Goal: Transaction & Acquisition: Purchase product/service

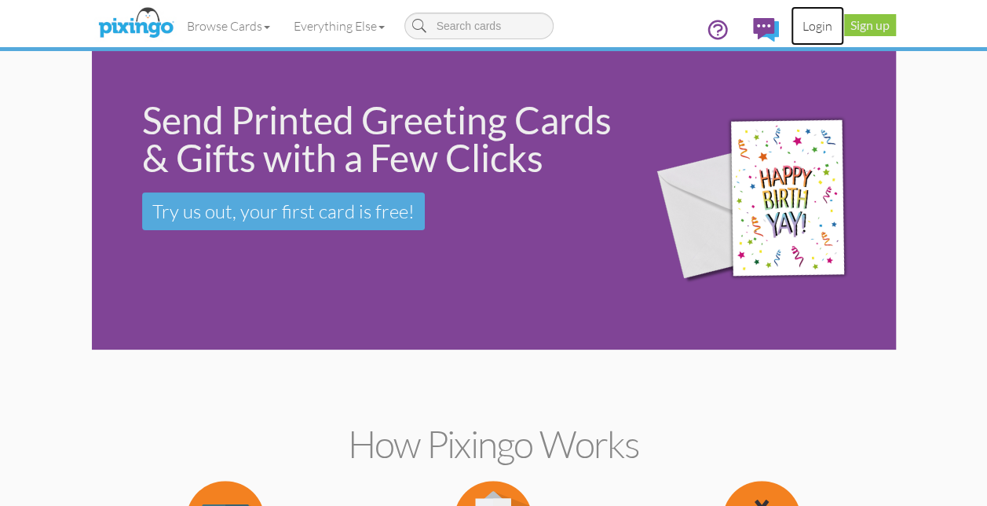
click at [819, 30] on link "Login" at bounding box center [817, 25] width 53 height 39
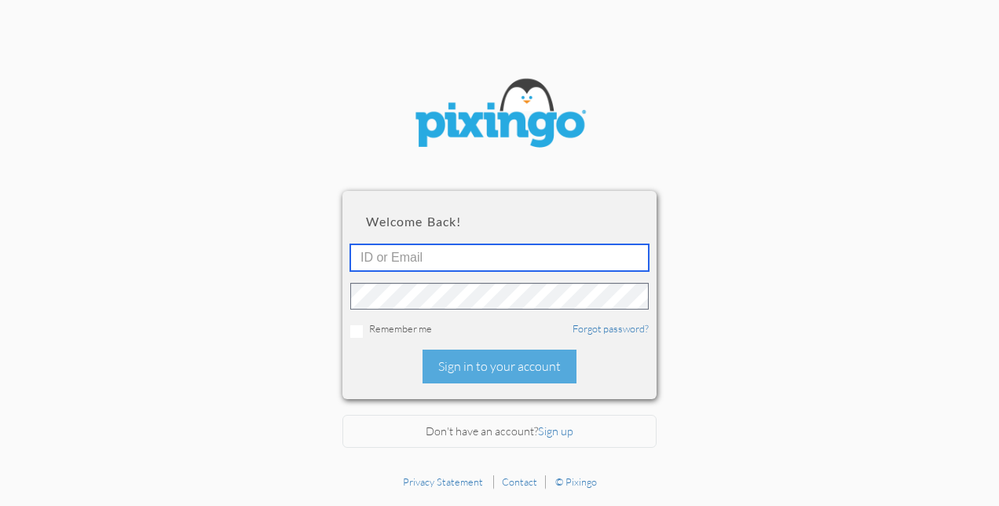
type input "[EMAIL_ADDRESS][DOMAIN_NAME]"
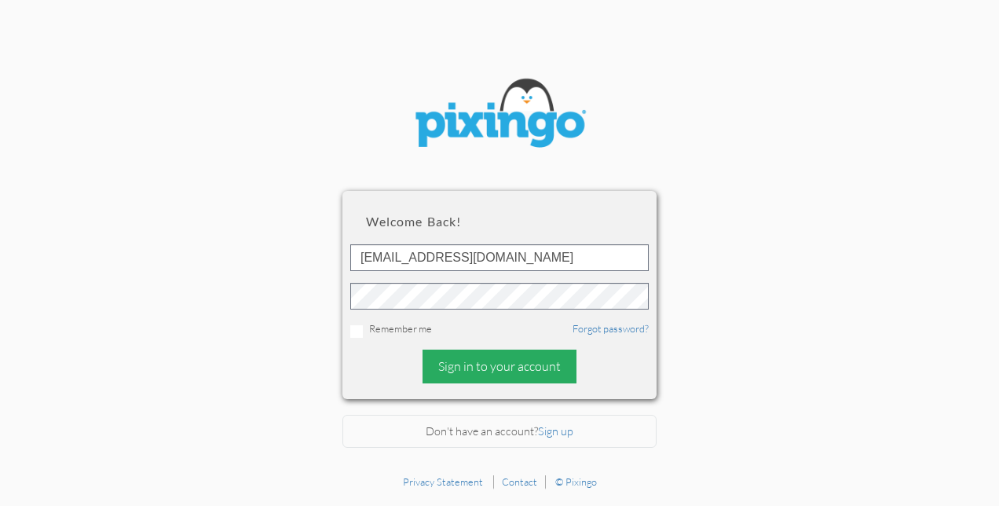
click at [510, 367] on div "Sign in to your account" at bounding box center [499, 366] width 154 height 34
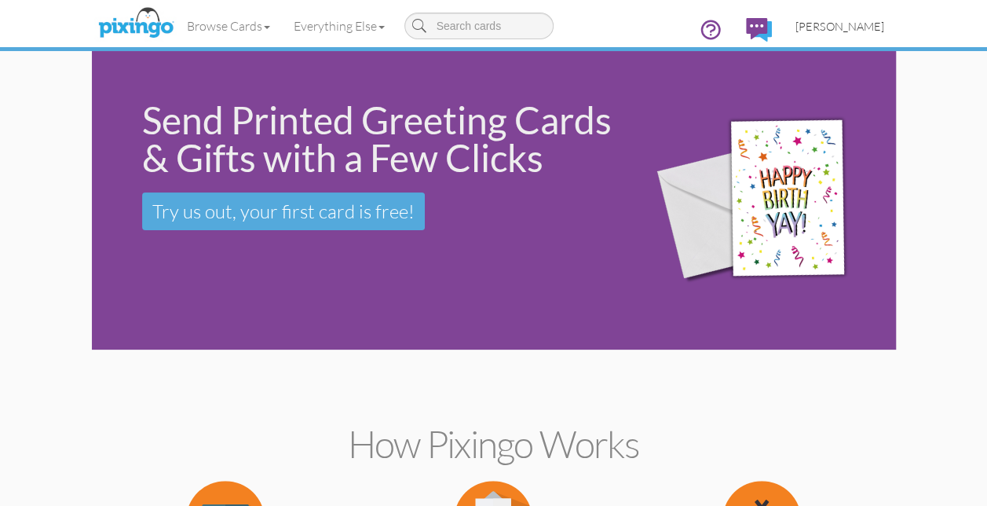
click at [851, 27] on span "[PERSON_NAME]" at bounding box center [839, 26] width 89 height 13
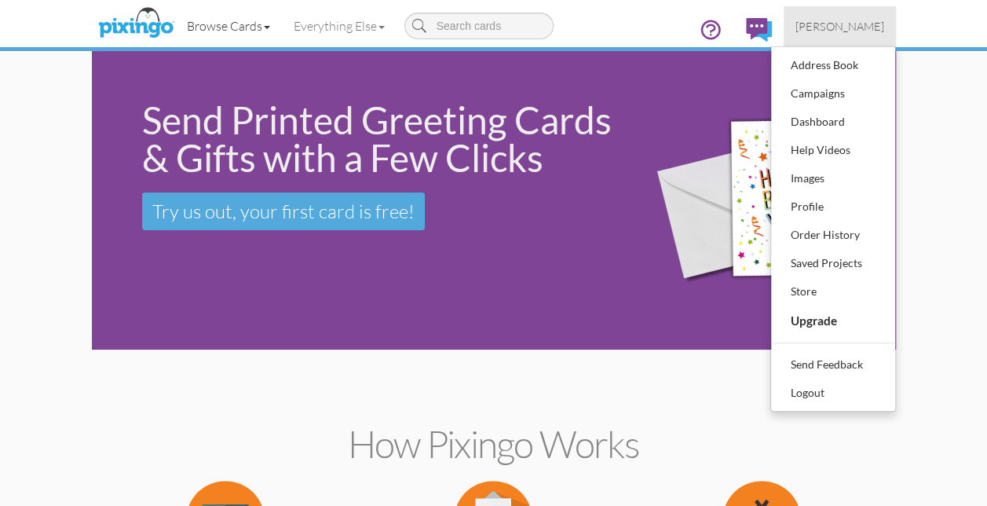
click at [204, 27] on link "Browse Cards" at bounding box center [228, 25] width 107 height 39
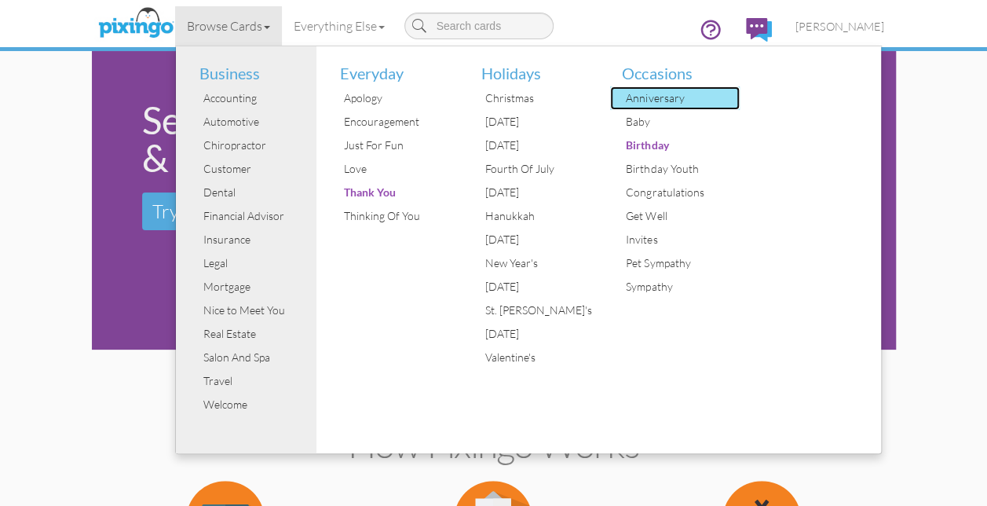
click at [653, 97] on div "Anniversary" at bounding box center [681, 98] width 118 height 24
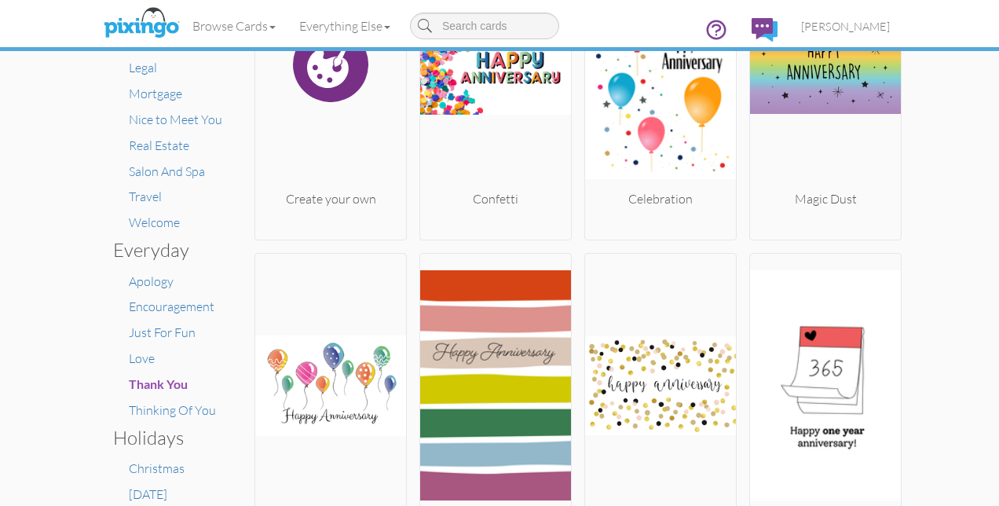
scroll to position [157, 0]
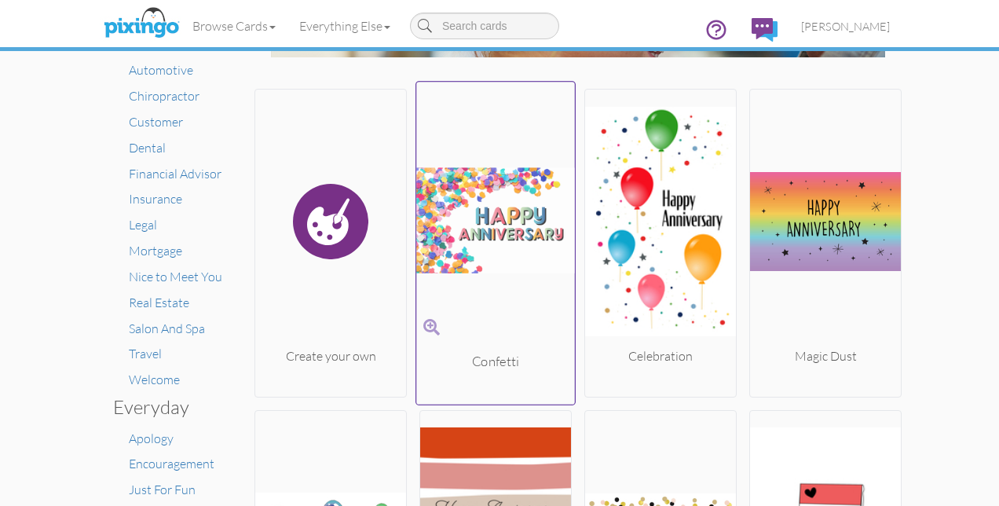
click at [491, 224] on img at bounding box center [495, 221] width 159 height 264
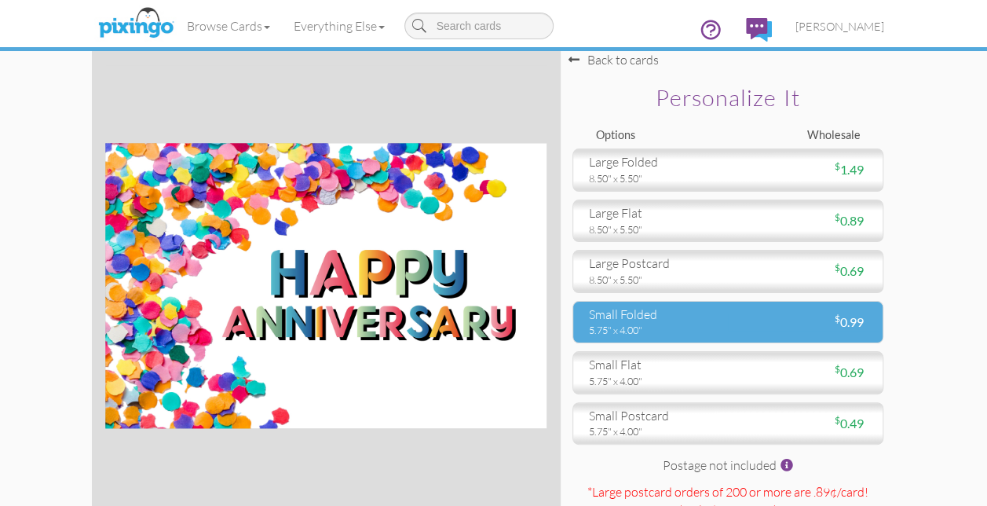
click at [666, 317] on div "small folded" at bounding box center [652, 314] width 127 height 18
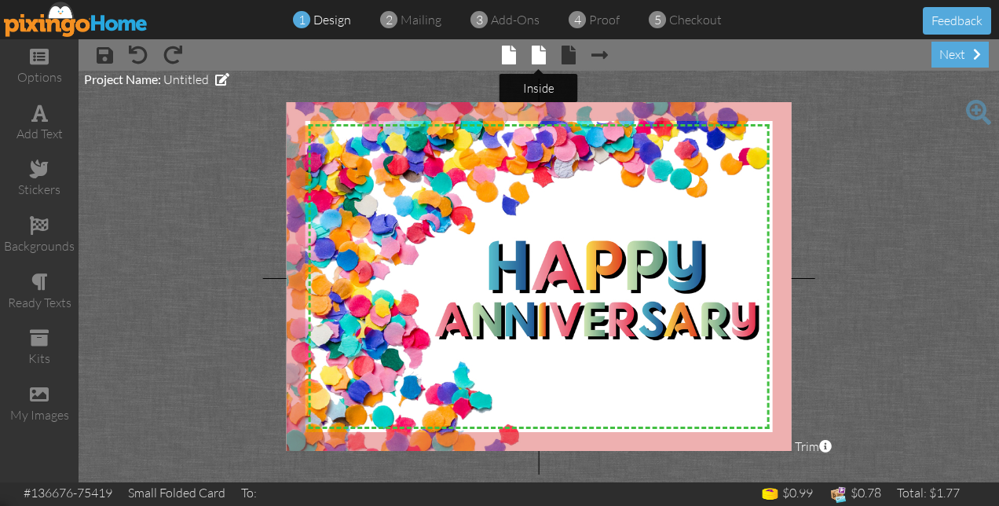
click at [538, 57] on span at bounding box center [538, 55] width 14 height 19
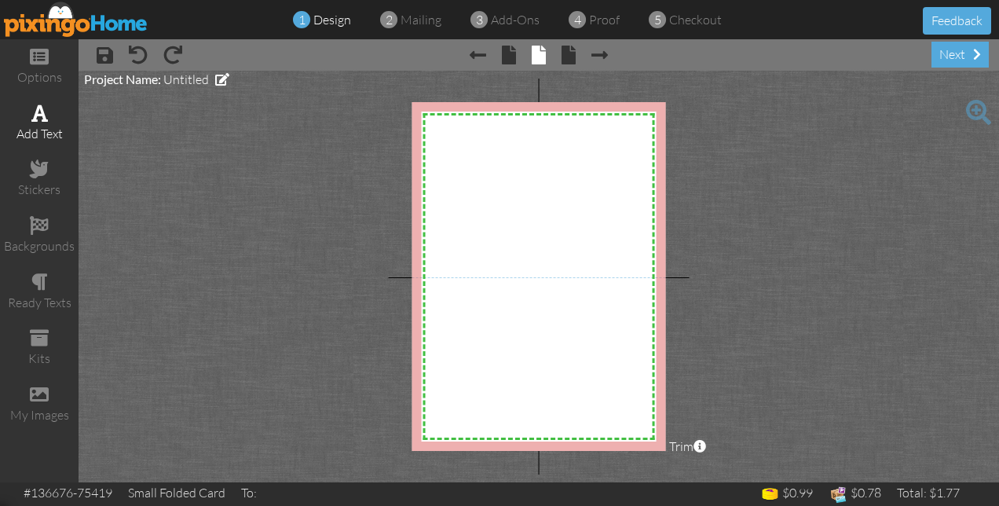
click at [43, 125] on div "add text" at bounding box center [39, 134] width 79 height 18
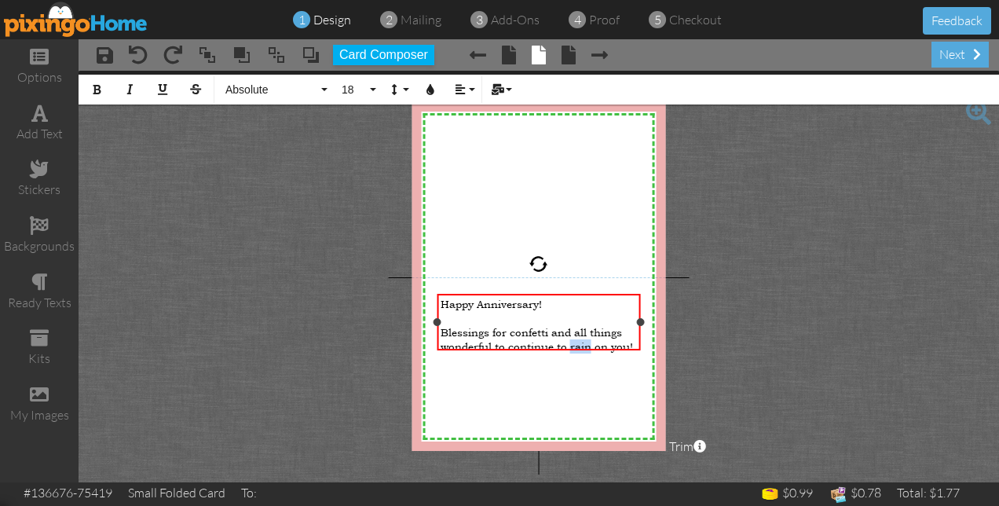
drag, startPoint x: 590, startPoint y: 341, endPoint x: 571, endPoint y: 341, distance: 18.8
click at [571, 341] on span "Blessings for confetti and all things wonderful to continue to rain on you!" at bounding box center [536, 339] width 192 height 28
click at [589, 339] on span "Blessings for confetti and all things wonderful to continue to rain on you!" at bounding box center [536, 339] width 192 height 28
drag, startPoint x: 601, startPoint y: 340, endPoint x: 570, endPoint y: 337, distance: 30.8
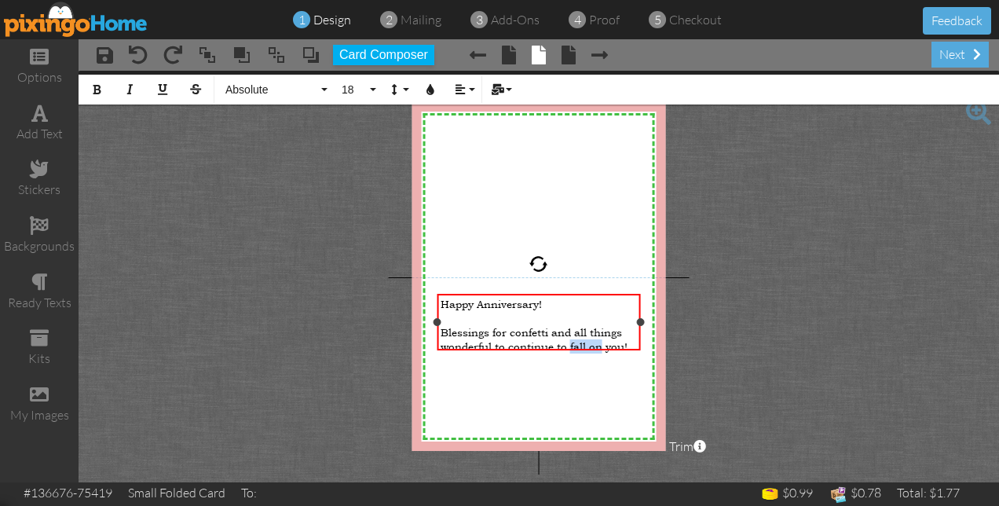
click at [570, 337] on span "Blessings for confetti and all things wonderful to continue to fall on you!" at bounding box center [533, 339] width 187 height 28
click at [602, 341] on span "Blessings for confetti and all things wonderful to continue to come to you!" at bounding box center [537, 339] width 195 height 28
click at [625, 341] on span "Blessings for confetti and all things wonderful to continue to come by to you!" at bounding box center [532, 346] width 185 height 42
drag, startPoint x: 637, startPoint y: 325, endPoint x: 646, endPoint y: 330, distance: 9.8
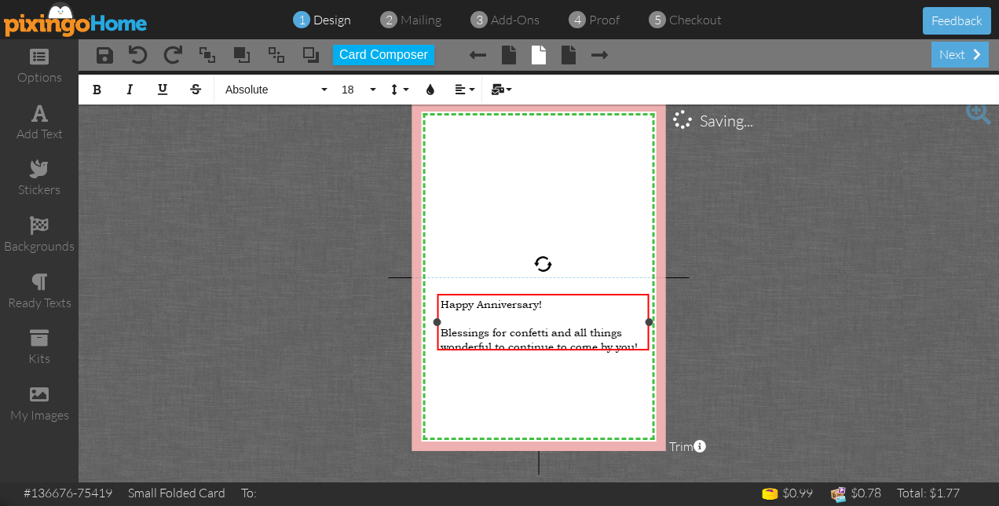
click at [646, 330] on div "Happy Anniversary! ​ Blessings for confetti and all things wonderful to continu…" at bounding box center [542, 322] width 211 height 56
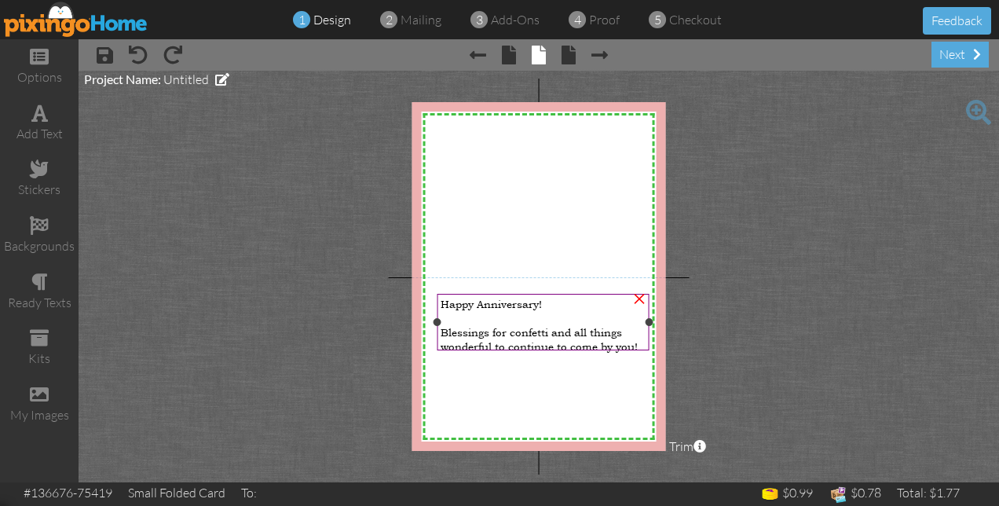
click at [636, 338] on span "Blessings for confetti and all things wonderful to continue to come by you!" at bounding box center [538, 339] width 197 height 28
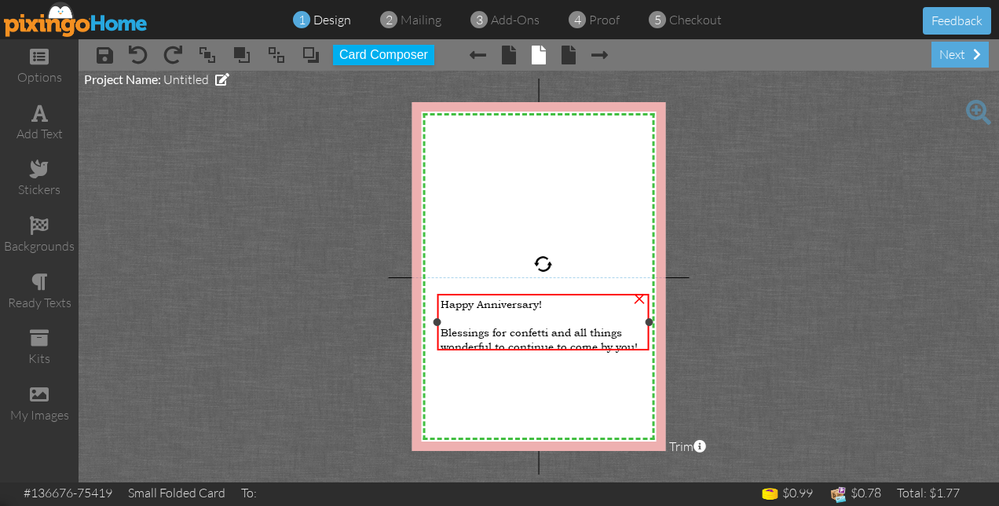
click at [636, 338] on span "Blessings for confetti and all things wonderful to continue to come by you!" at bounding box center [538, 339] width 197 height 28
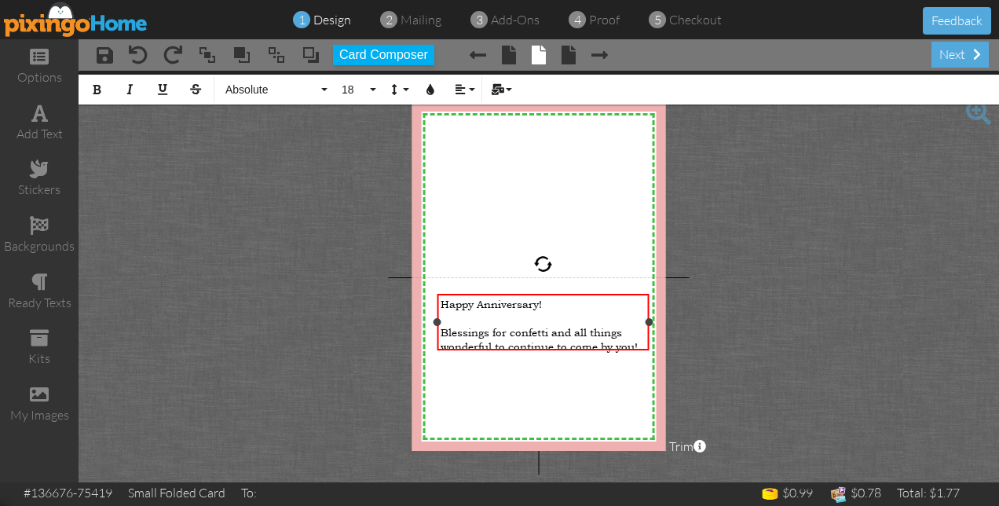
click at [637, 338] on span "Blessings for confetti and all things wonderful to continue to come by you!" at bounding box center [538, 339] width 197 height 28
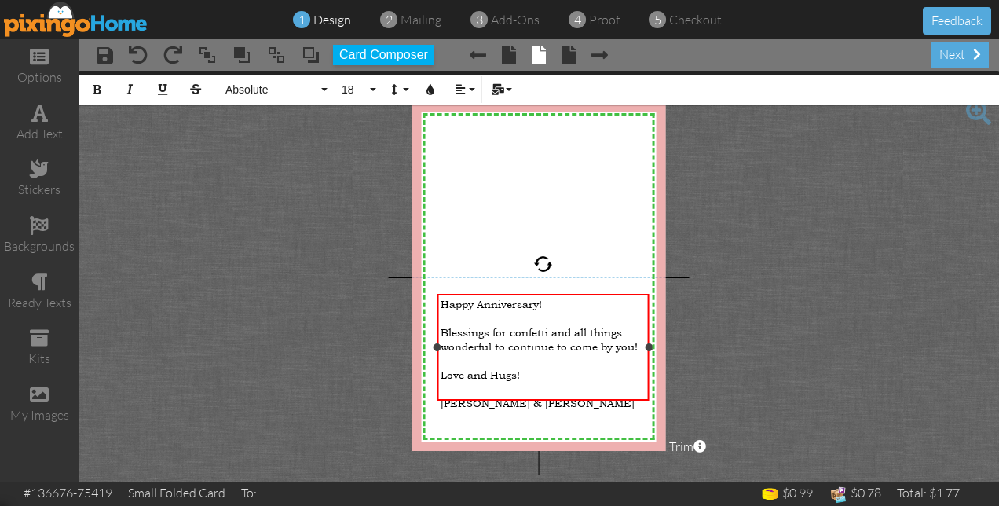
drag, startPoint x: 534, startPoint y: 393, endPoint x: 595, endPoint y: 389, distance: 61.4
click at [595, 396] on span "[PERSON_NAME] & [PERSON_NAME]" at bounding box center [537, 403] width 194 height 14
click at [323, 89] on button "Absolute" at bounding box center [273, 90] width 113 height 30
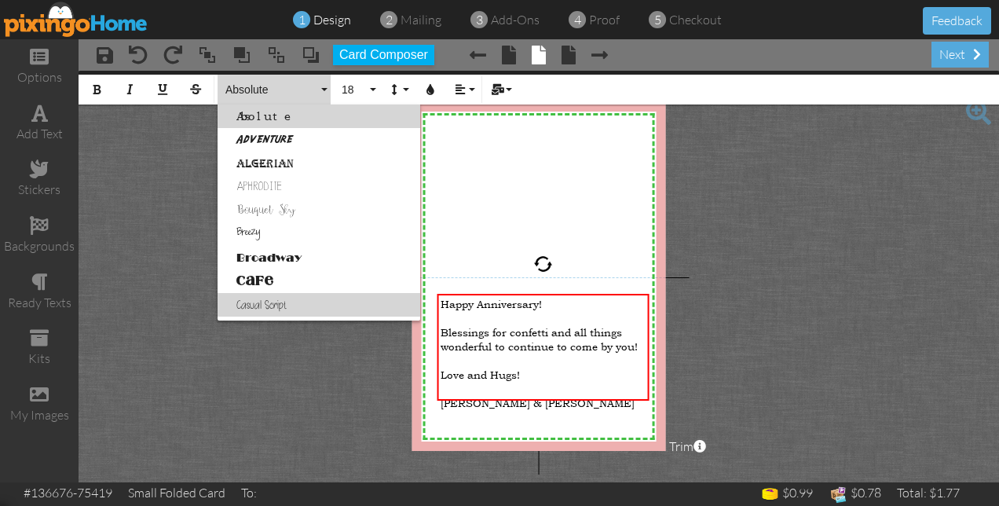
click at [279, 304] on link "Casual Script" at bounding box center [318, 305] width 203 height 24
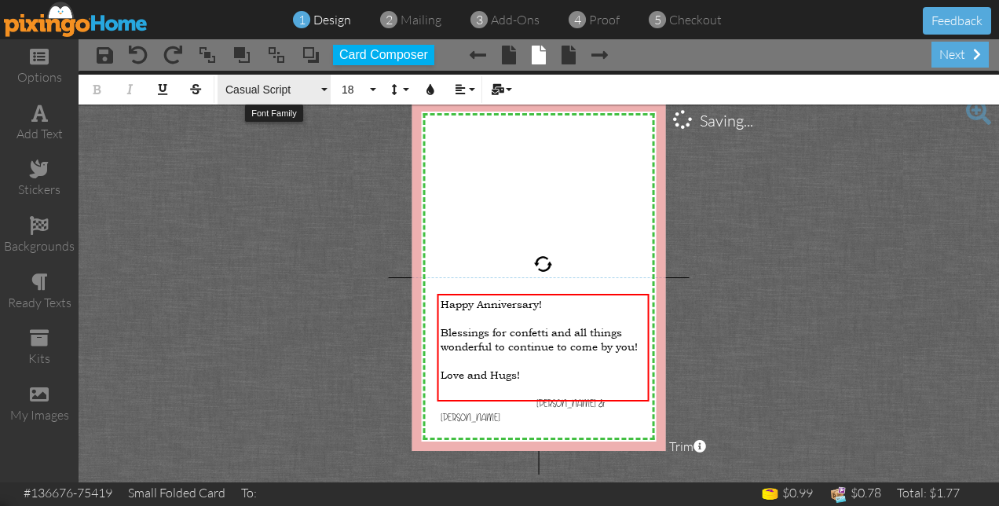
click at [323, 86] on button "Casual Script" at bounding box center [273, 90] width 113 height 30
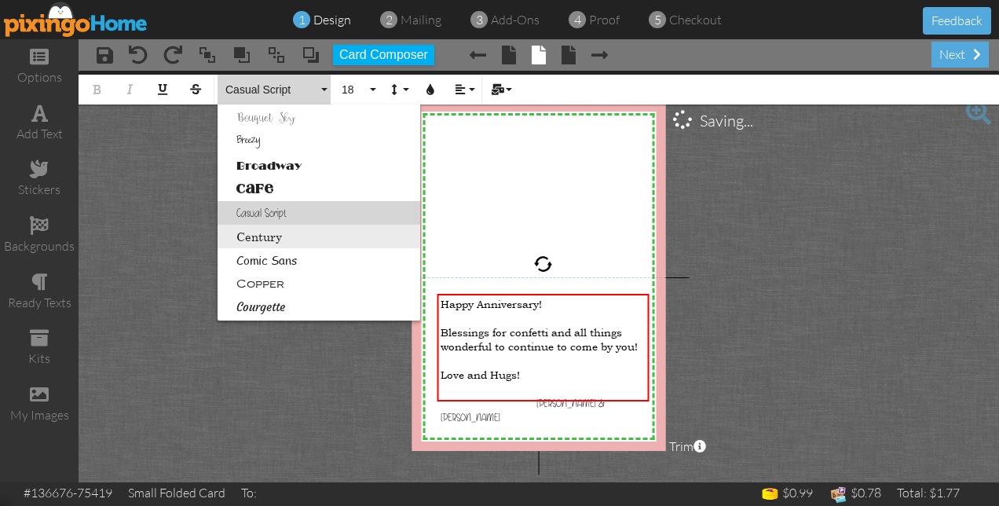
scroll to position [170, 0]
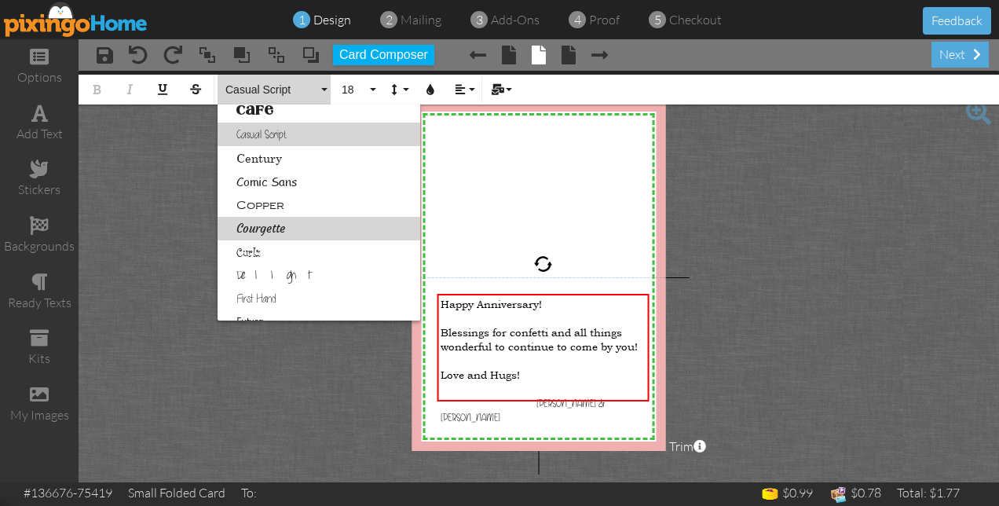
click at [279, 228] on link "Courgette" at bounding box center [318, 229] width 203 height 24
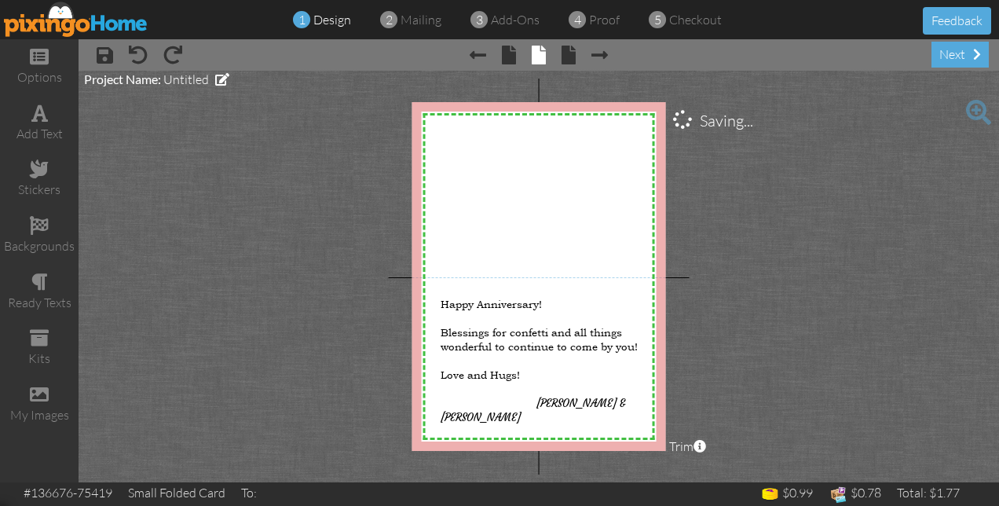
click at [729, 230] on project-studio-wrapper "X X X X X X X X X X X X X X X X X X X X X X X X X X X X X X X X X X X X X X X X…" at bounding box center [539, 276] width 920 height 411
click at [37, 407] on div "my images" at bounding box center [39, 415] width 79 height 18
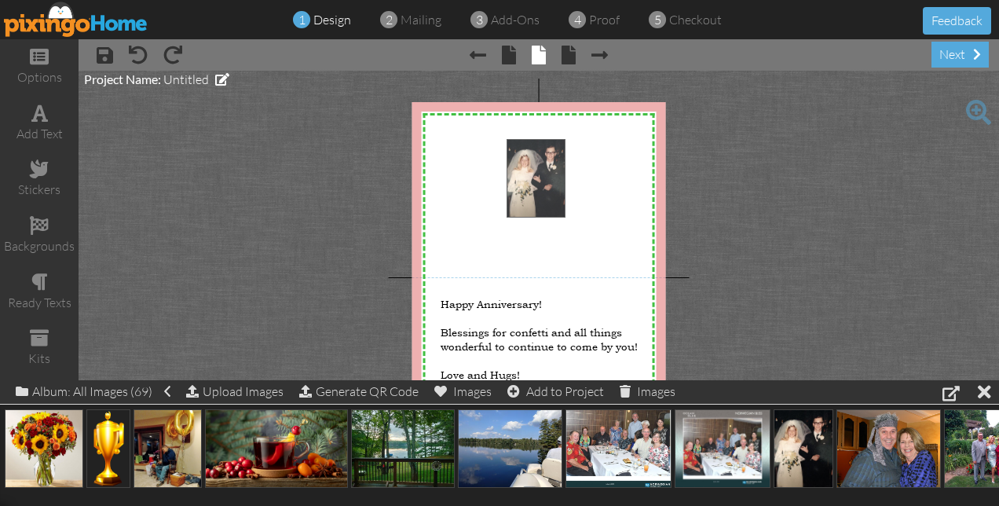
drag, startPoint x: 804, startPoint y: 454, endPoint x: 535, endPoint y: 184, distance: 380.2
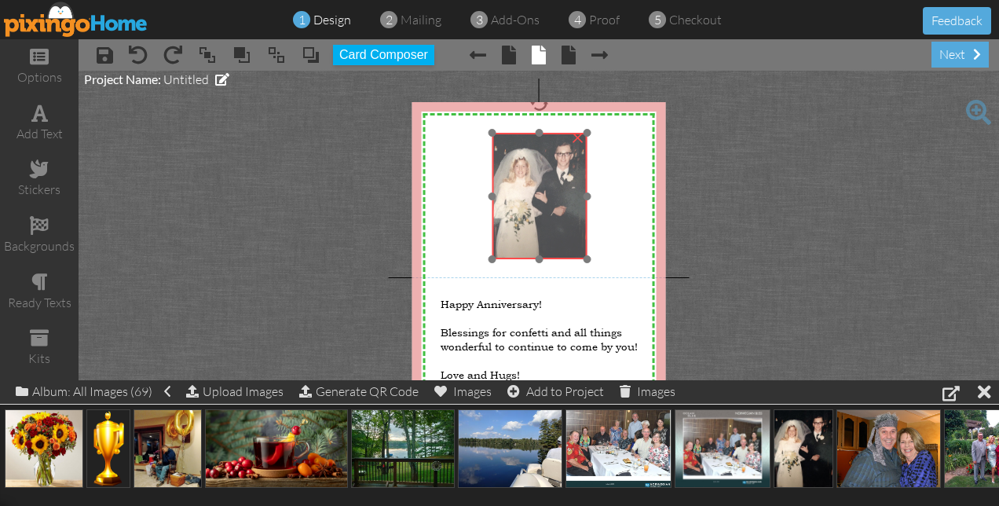
drag, startPoint x: 569, startPoint y: 210, endPoint x: 556, endPoint y: 204, distance: 14.7
click at [556, 204] on img at bounding box center [538, 196] width 95 height 126
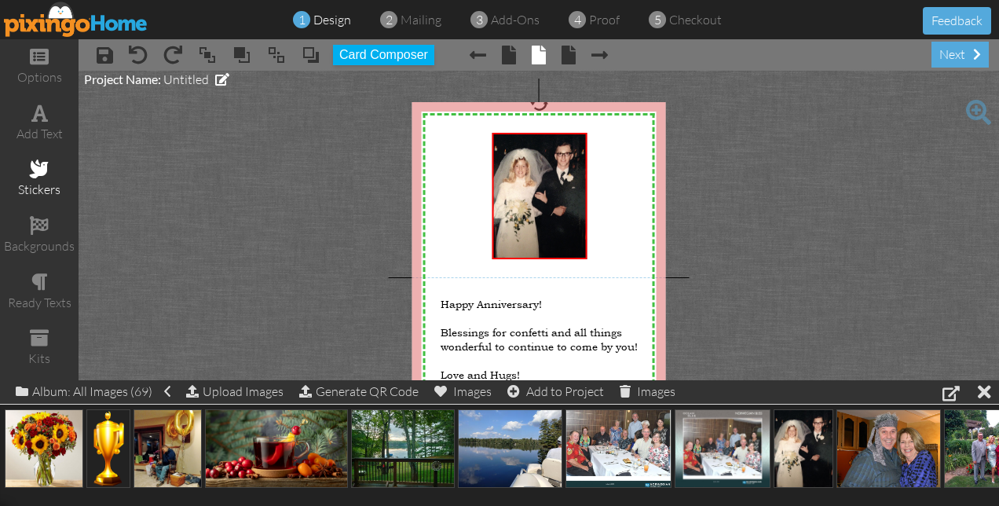
click at [40, 184] on div "stickers" at bounding box center [39, 190] width 79 height 18
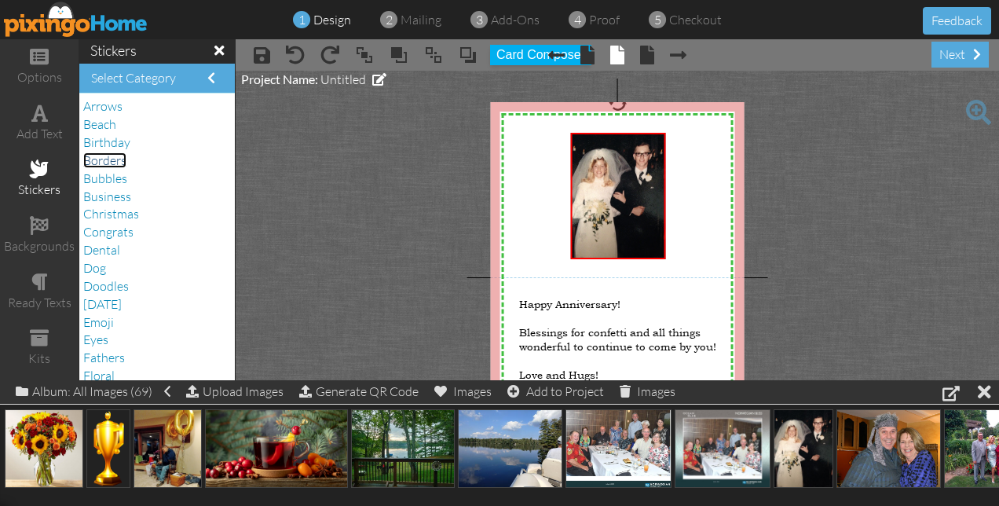
click at [107, 163] on span "Borders" at bounding box center [104, 160] width 43 height 16
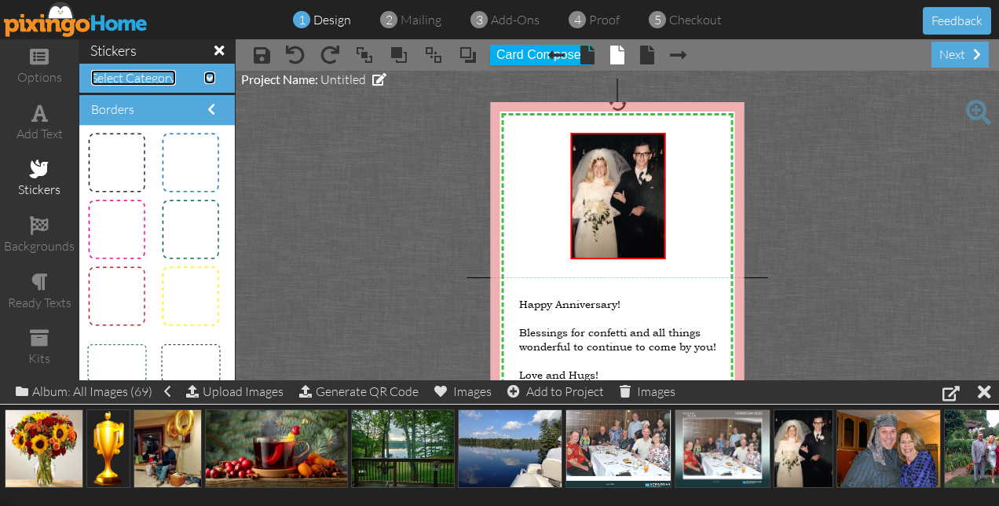
click at [209, 79] on span at bounding box center [209, 77] width 11 height 13
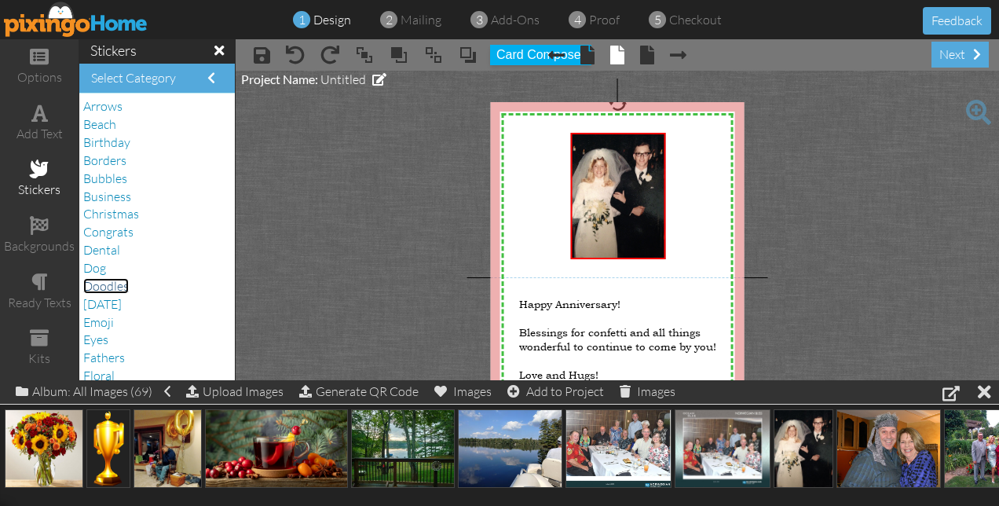
click at [113, 283] on span "Doodles" at bounding box center [106, 286] width 46 height 16
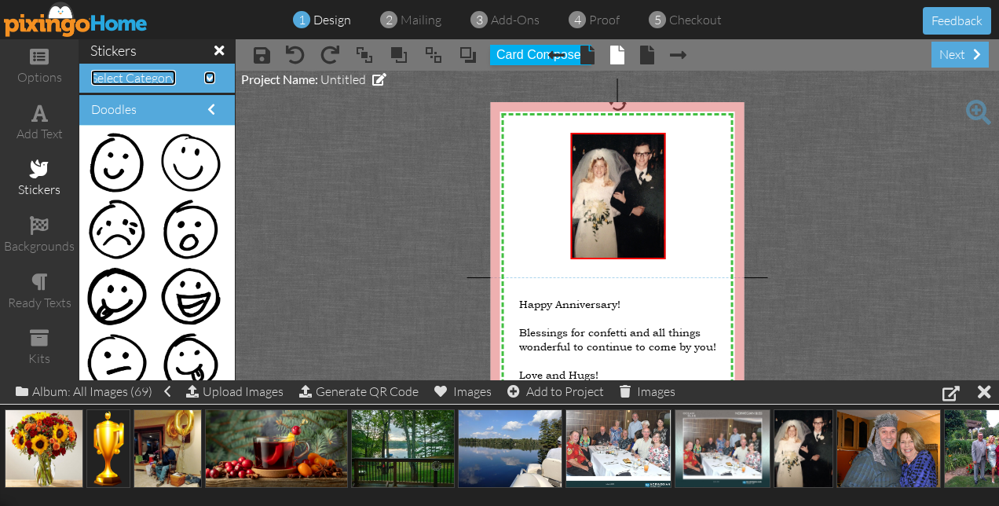
click at [209, 79] on span at bounding box center [209, 77] width 11 height 13
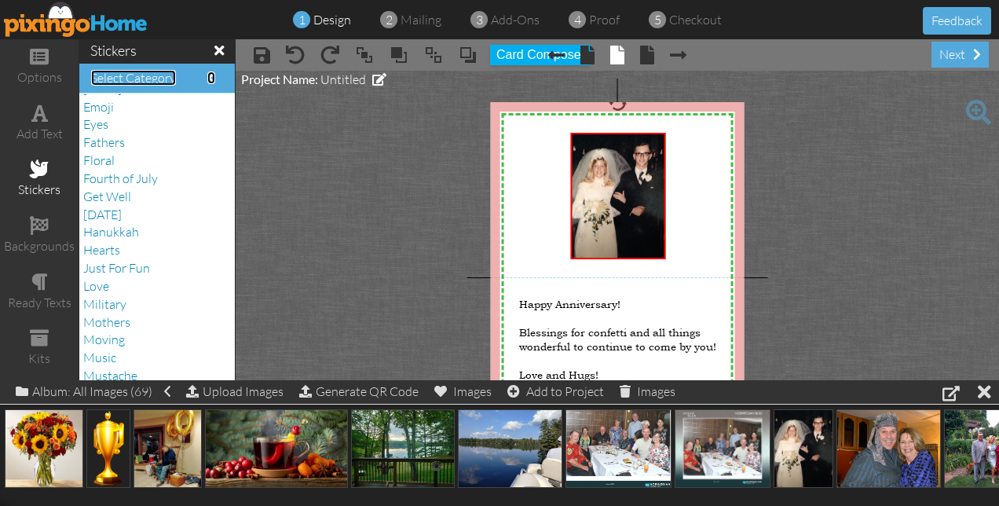
scroll to position [236, 0]
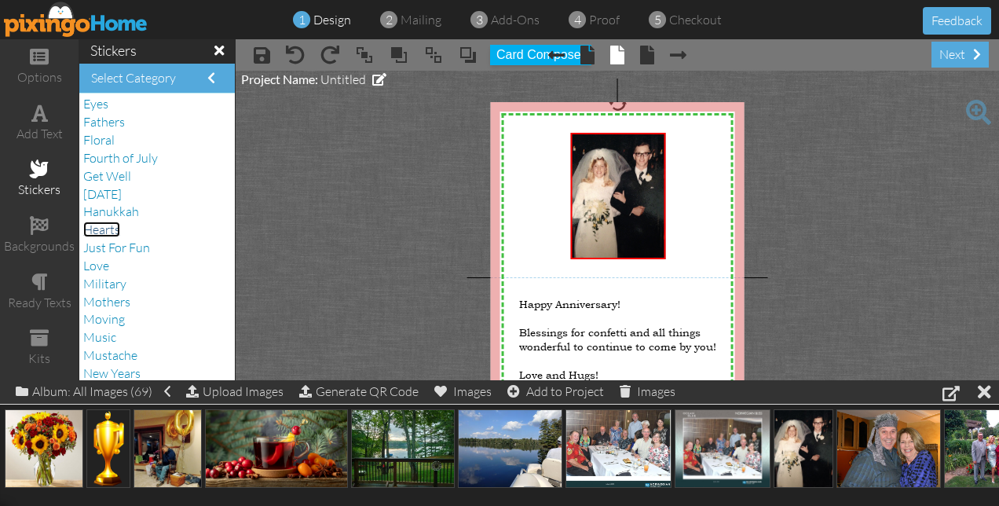
click at [91, 228] on span "Hearts" at bounding box center [101, 229] width 37 height 16
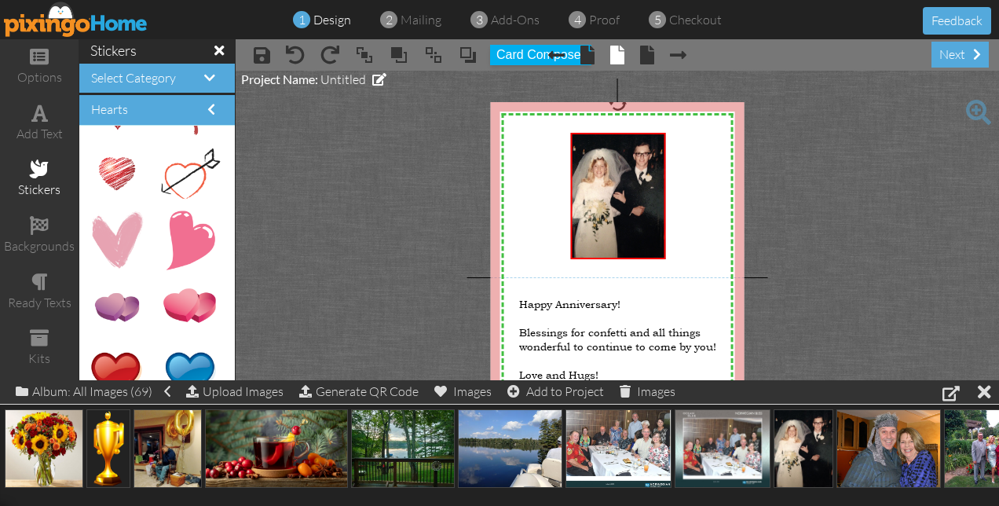
scroll to position [254, 0]
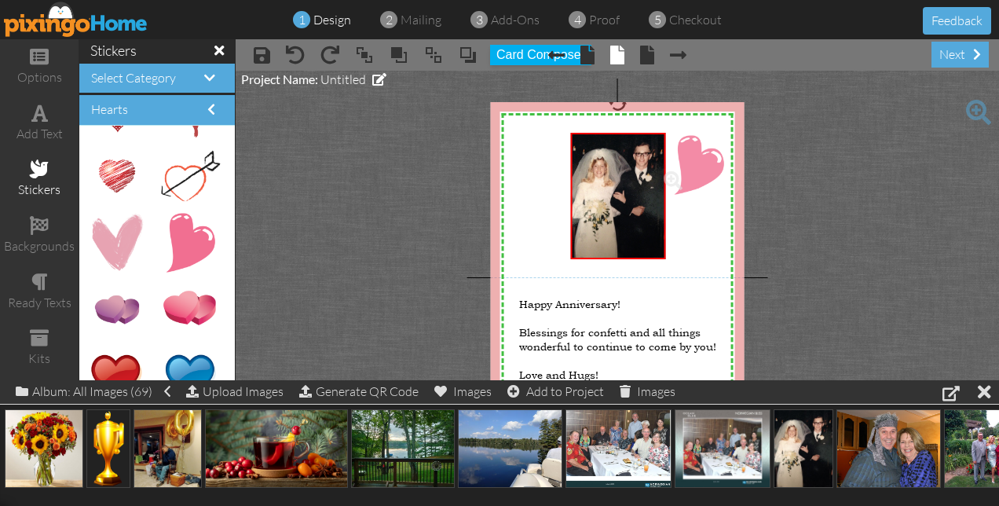
drag, startPoint x: 183, startPoint y: 242, endPoint x: 688, endPoint y: 165, distance: 510.6
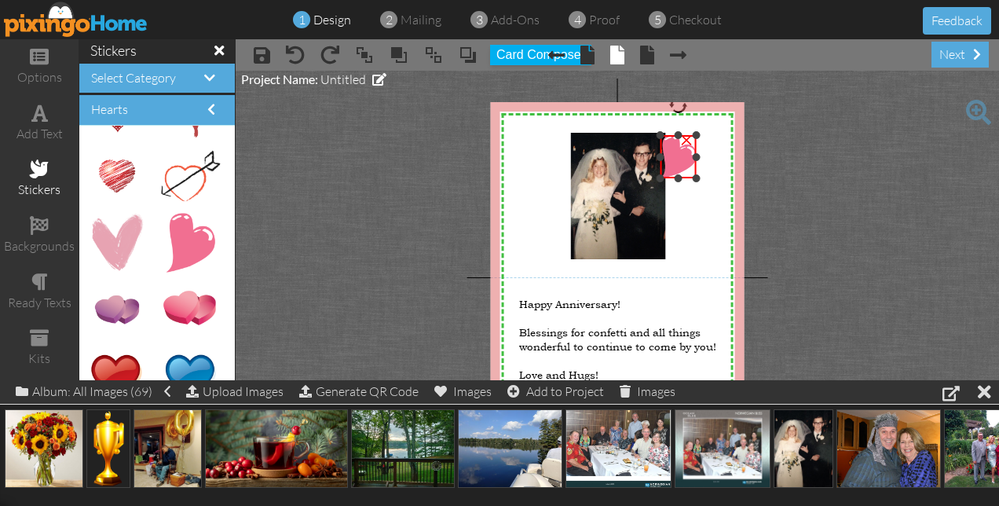
drag, startPoint x: 721, startPoint y: 209, endPoint x: 708, endPoint y: 176, distance: 35.3
click at [708, 176] on div "X X X X X X X X X X X X X X X X X X X X X X X X X X X X X X X X X X X X X X X X…" at bounding box center [618, 276] width 254 height 349
drag, startPoint x: 683, startPoint y: 155, endPoint x: 705, endPoint y: 154, distance: 22.0
click at [705, 154] on img at bounding box center [699, 154] width 36 height 43
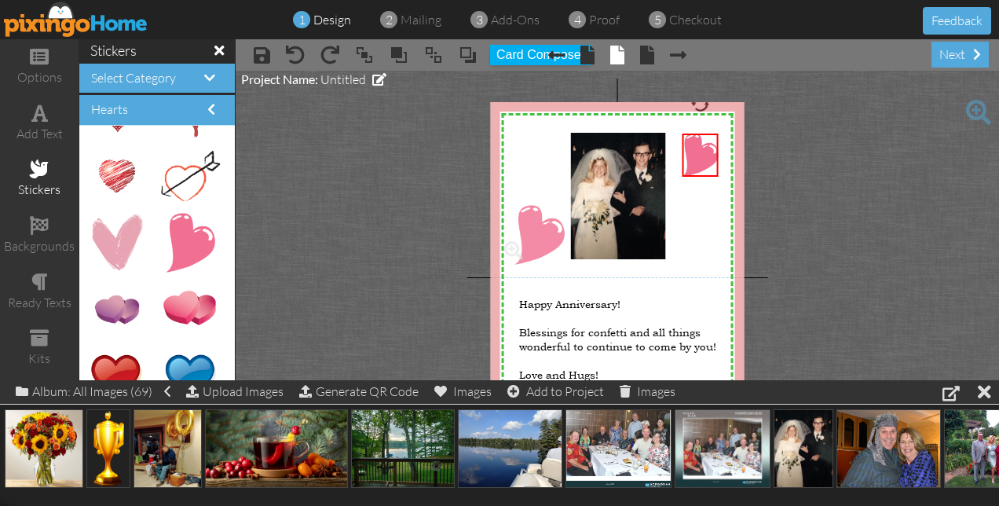
drag, startPoint x: 190, startPoint y: 236, endPoint x: 535, endPoint y: 228, distance: 345.5
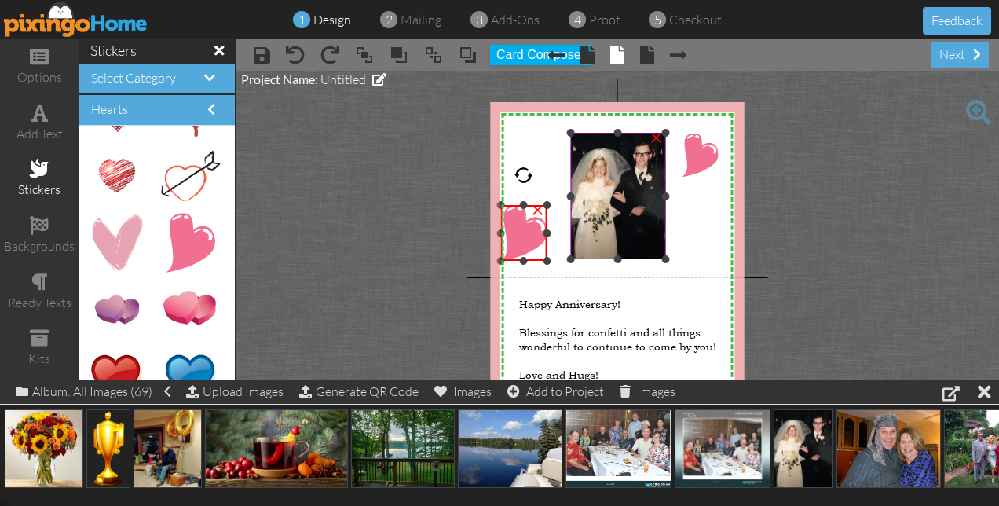
drag, startPoint x: 563, startPoint y: 280, endPoint x: 566, endPoint y: 260, distance: 20.7
click at [566, 260] on div "X X X X X X X X X X X X X X X X X X X X X X X X X X X X X X X X X X X X X X X X…" at bounding box center [618, 276] width 254 height 349
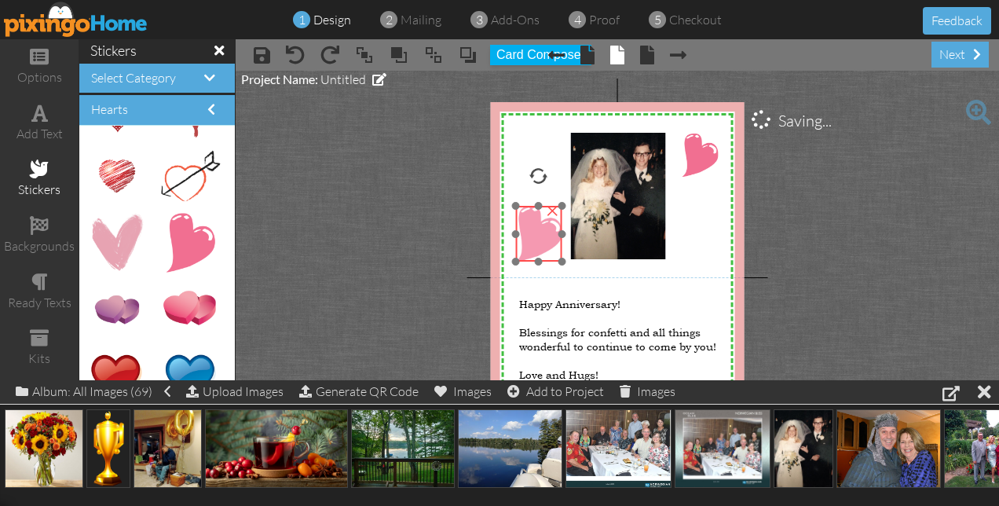
drag, startPoint x: 524, startPoint y: 228, endPoint x: 539, endPoint y: 229, distance: 14.9
click at [539, 229] on img at bounding box center [538, 234] width 46 height 56
click at [535, 174] on div at bounding box center [538, 175] width 19 height 19
click at [532, 174] on div at bounding box center [538, 175] width 19 height 19
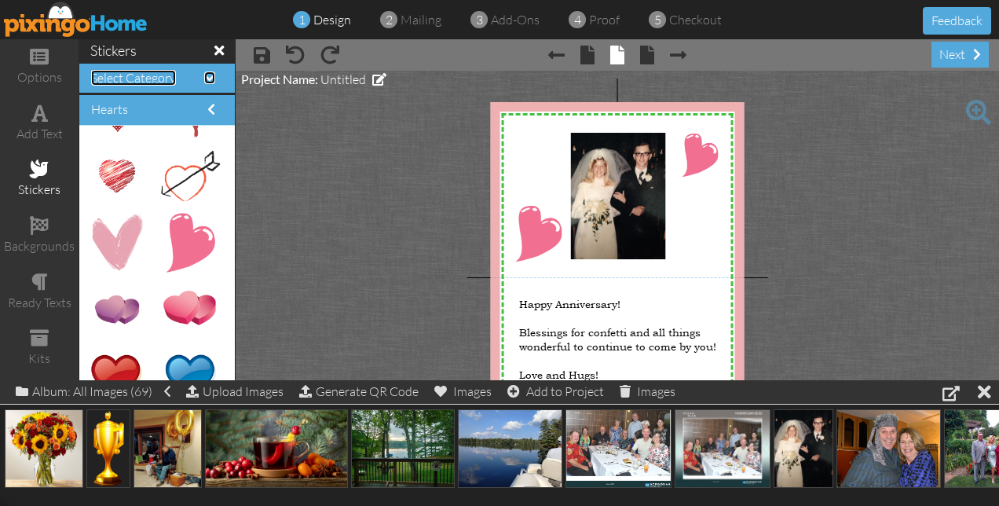
click at [208, 75] on span at bounding box center [209, 77] width 11 height 13
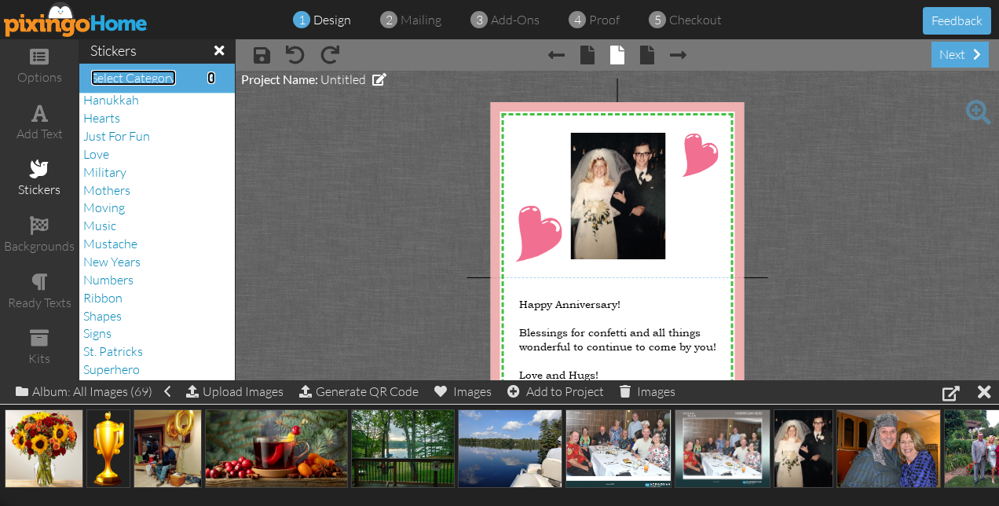
scroll to position [350, 0]
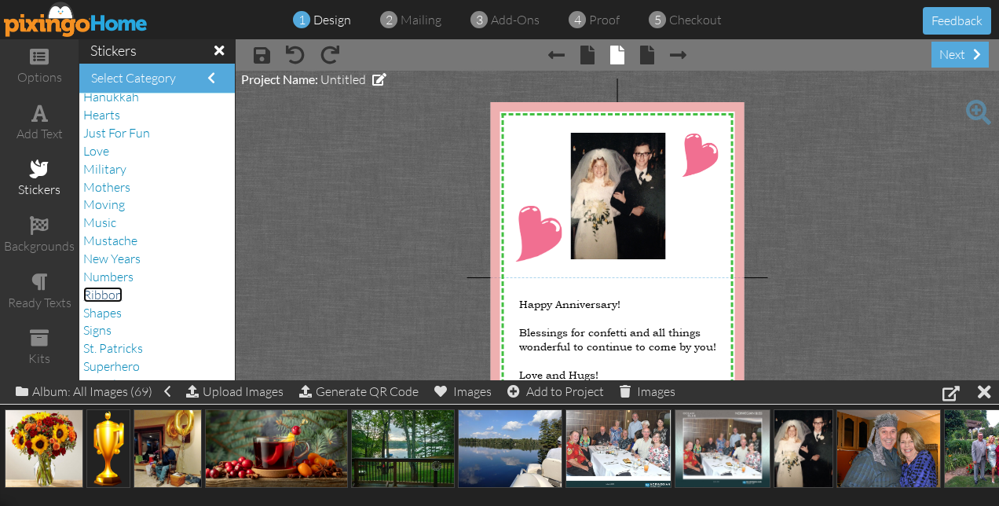
click at [113, 301] on span "Ribbon" at bounding box center [102, 295] width 39 height 16
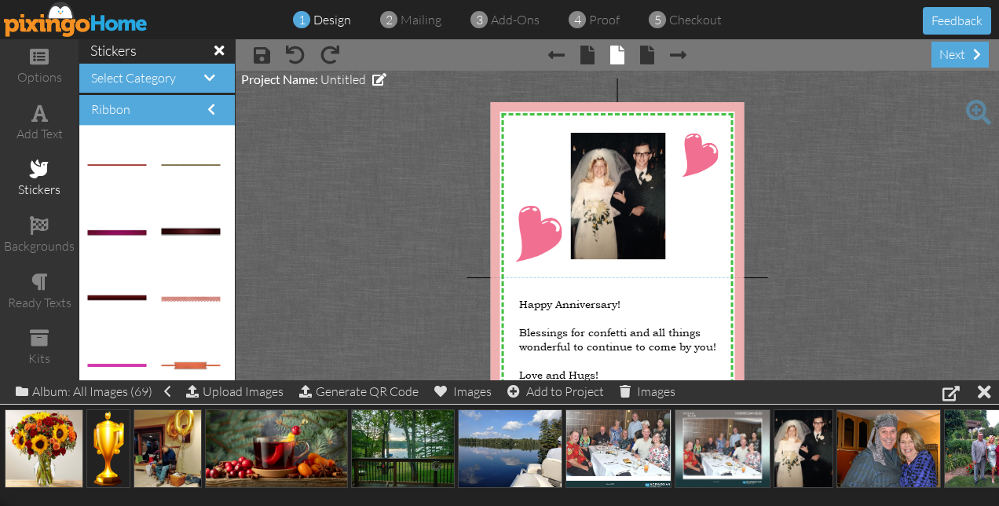
scroll to position [628, 0]
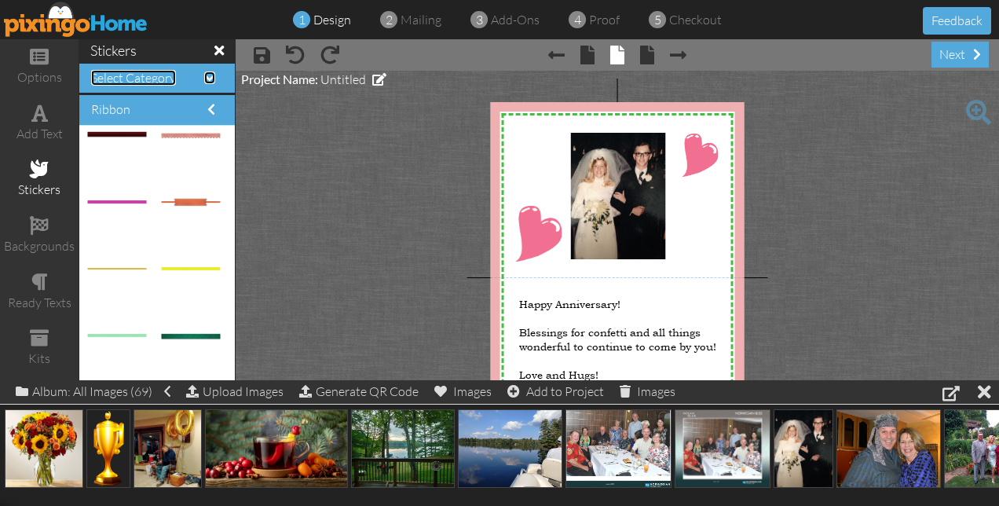
click at [210, 76] on span at bounding box center [209, 77] width 11 height 13
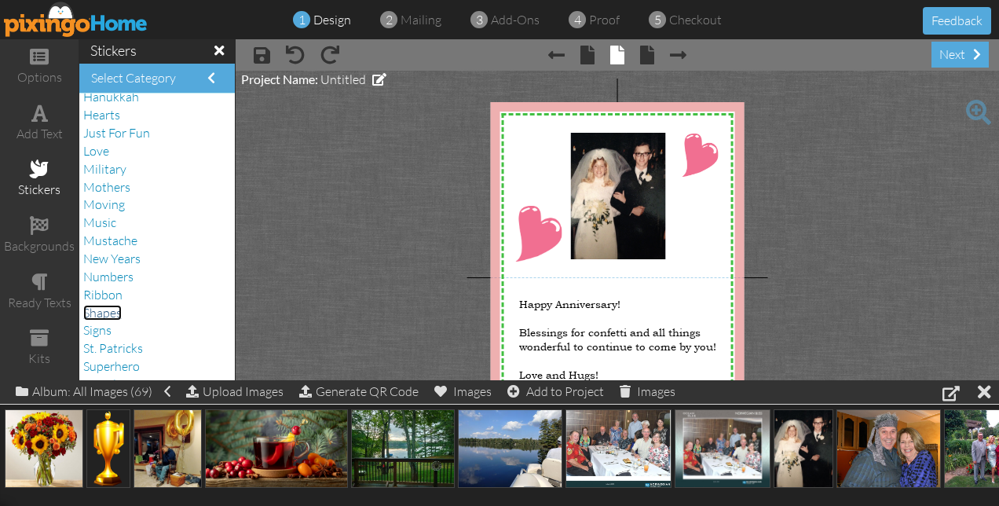
click at [118, 314] on span "Shapes" at bounding box center [102, 313] width 38 height 16
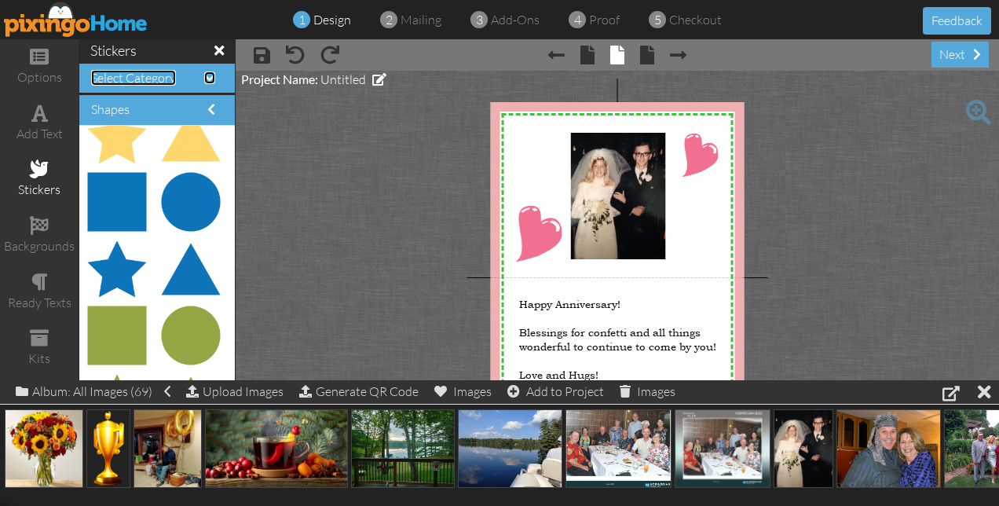
click at [210, 74] on span at bounding box center [209, 77] width 11 height 13
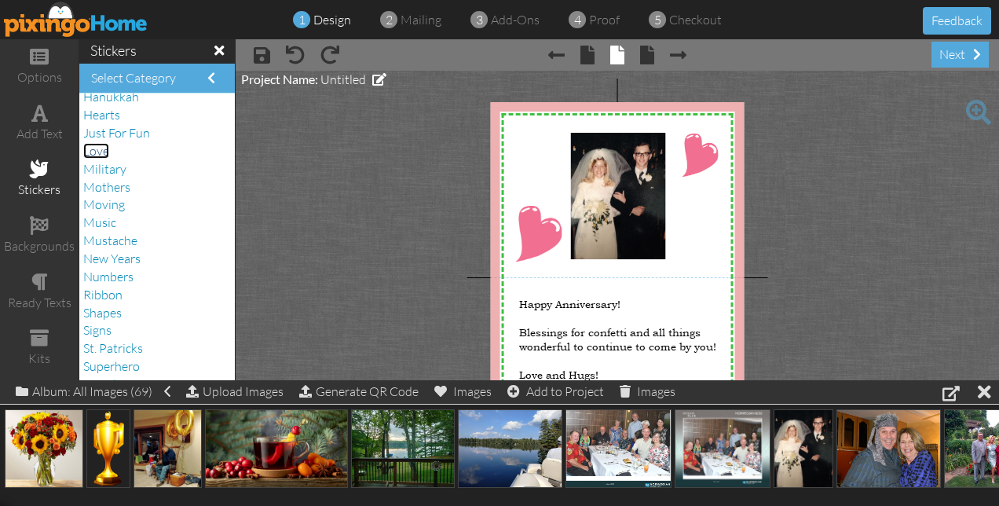
click at [93, 148] on span "Love" at bounding box center [96, 151] width 26 height 16
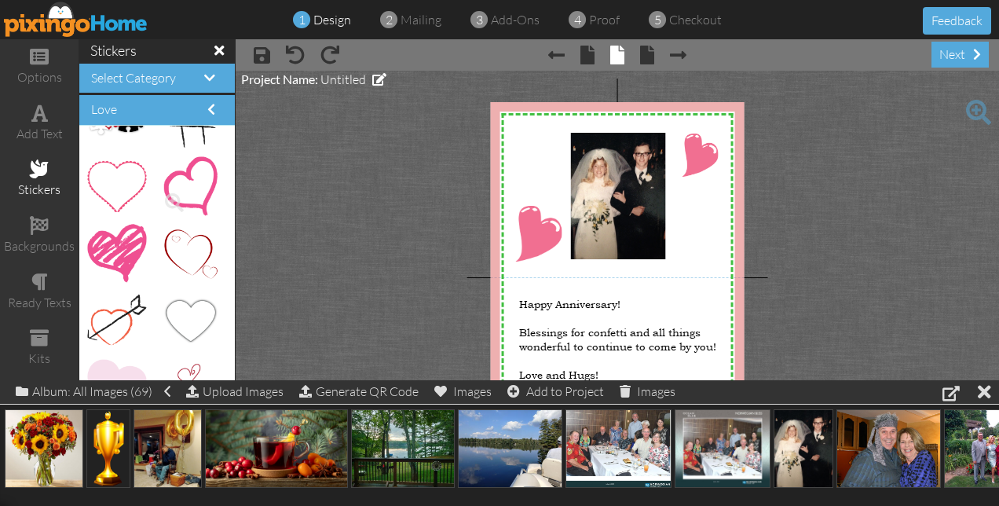
scroll to position [1181, 0]
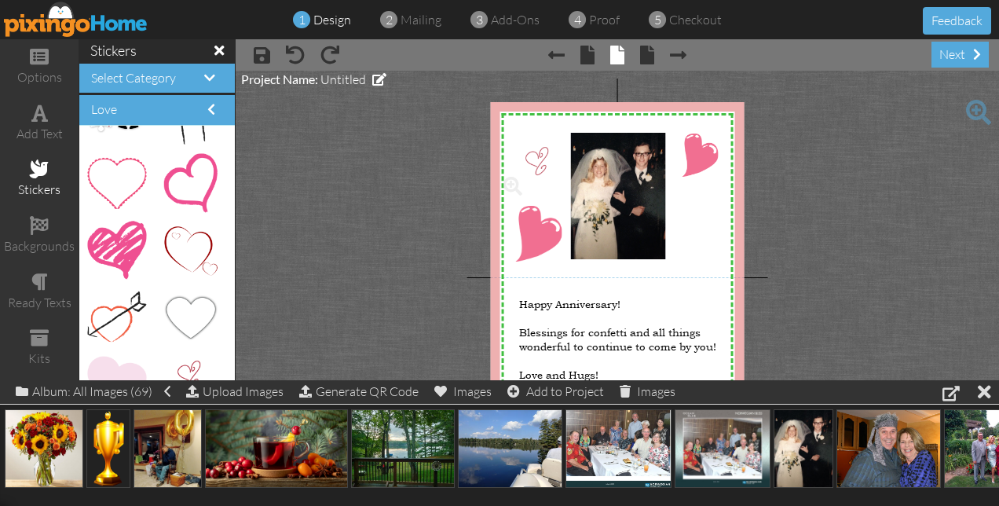
drag, startPoint x: 184, startPoint y: 372, endPoint x: 528, endPoint y: 160, distance: 403.9
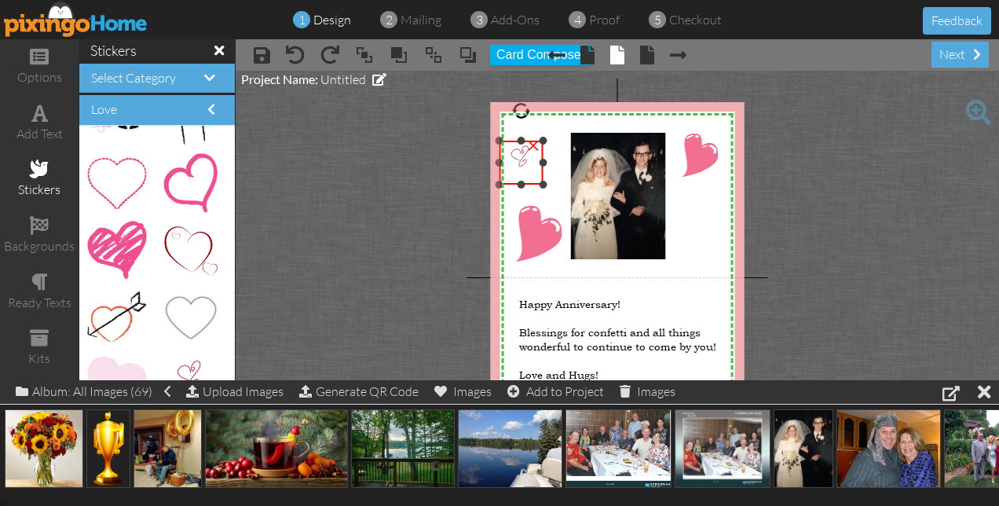
drag, startPoint x: 561, startPoint y: 202, endPoint x: 557, endPoint y: 182, distance: 20.0
click at [557, 182] on div "X X X X X X X X X X X X X X X X X X X X X X X X X X X X X X X X X X X X X X X X…" at bounding box center [618, 276] width 254 height 349
drag, startPoint x: 523, startPoint y: 166, endPoint x: 537, endPoint y: 171, distance: 14.9
click at [537, 171] on img at bounding box center [535, 167] width 44 height 44
drag, startPoint x: 182, startPoint y: 371, endPoint x: 691, endPoint y: 235, distance: 526.5
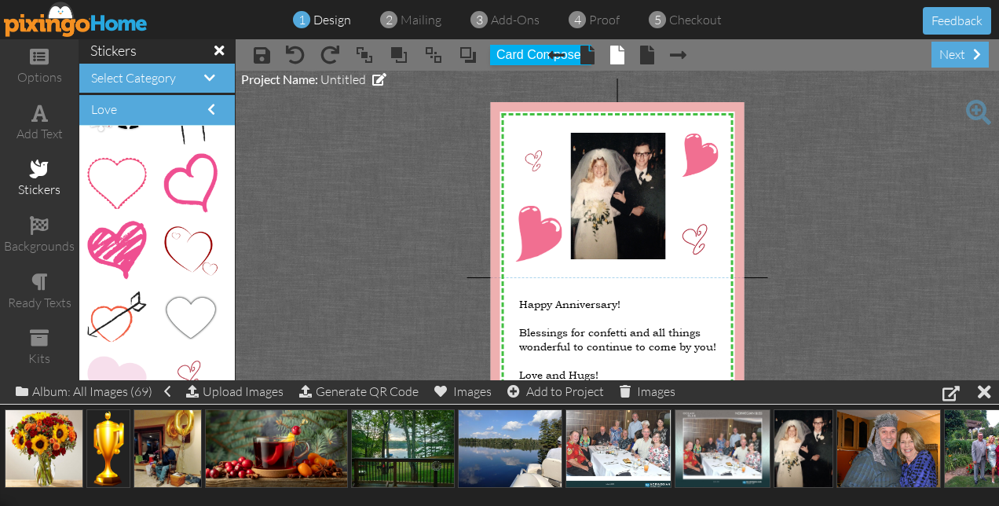
click at [841, 232] on project-studio-wrapper "X X X X X X X X X X X X X X X X X X X X X X X X X X X X X X X X X X X X X X X X…" at bounding box center [617, 276] width 763 height 411
click at [984, 396] on div at bounding box center [983, 391] width 13 height 23
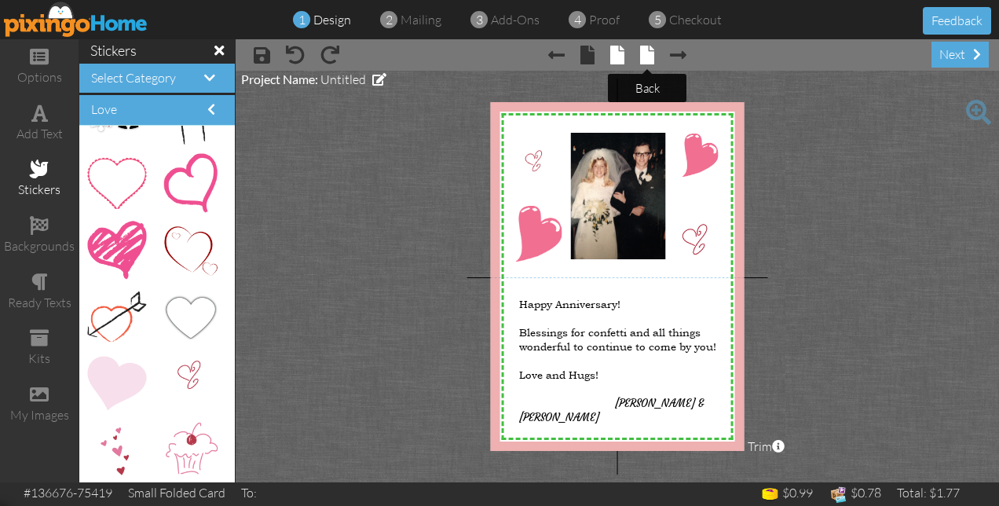
click at [648, 58] on span at bounding box center [647, 55] width 14 height 19
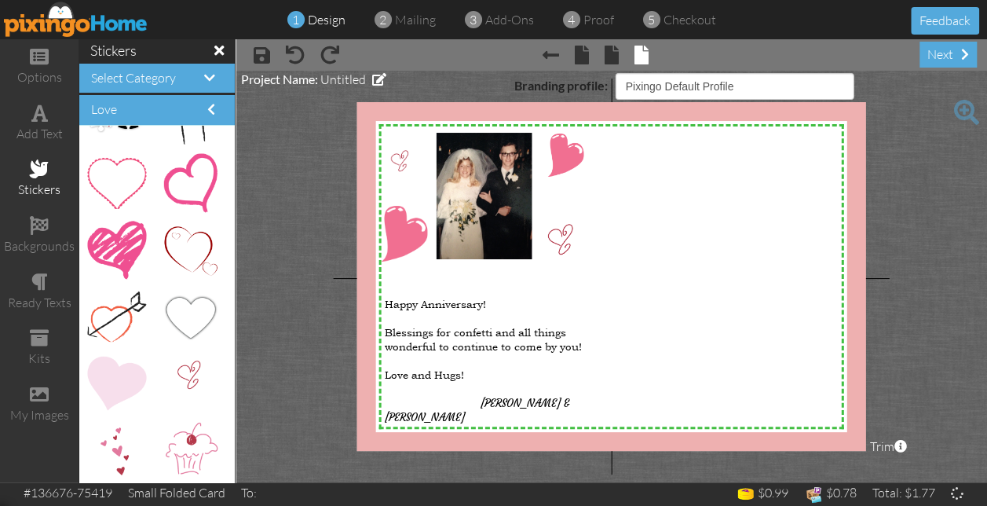
select select "object:2531"
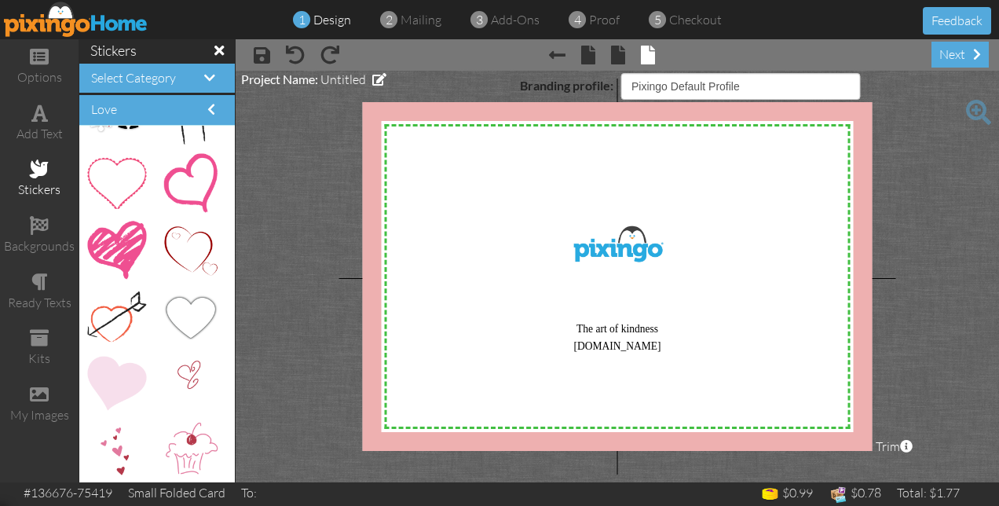
click at [217, 46] on span at bounding box center [218, 50] width 9 height 14
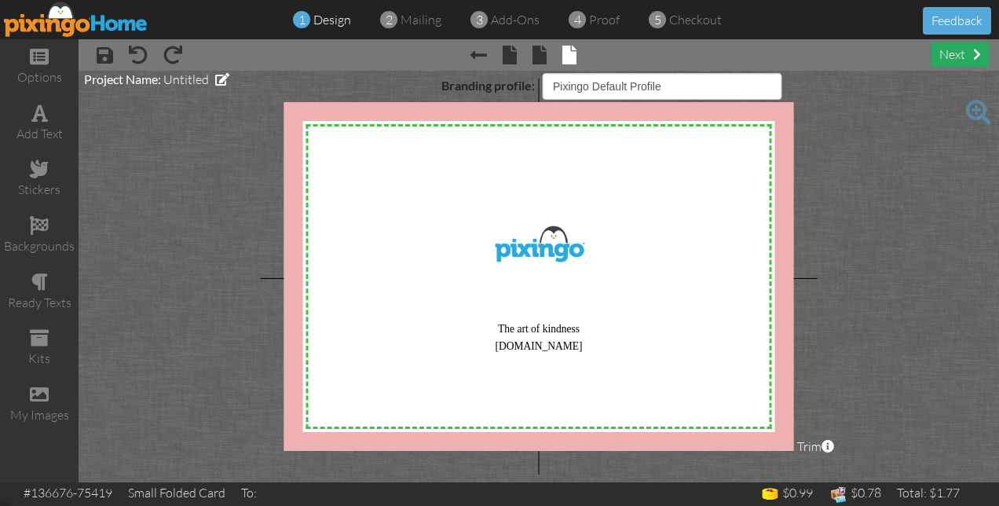
click at [945, 53] on div "next" at bounding box center [959, 55] width 57 height 26
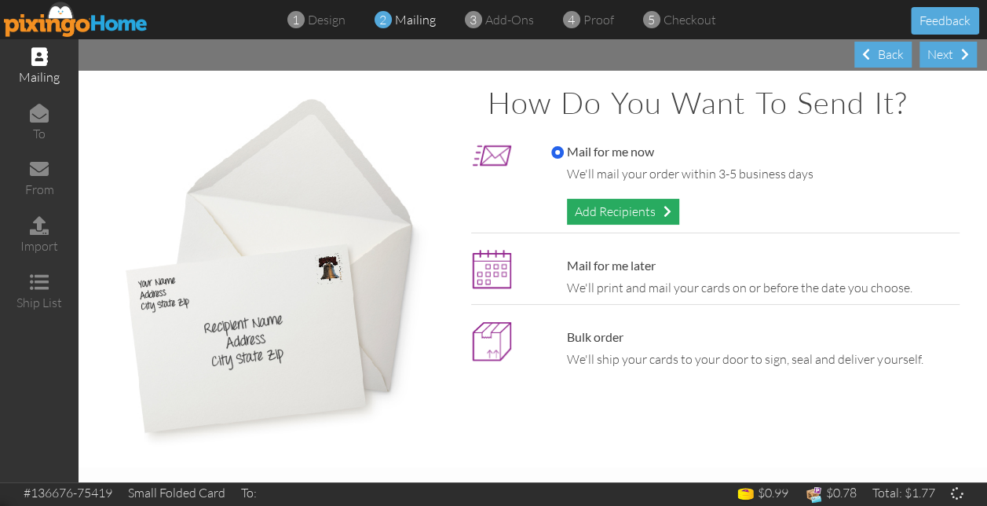
click at [607, 210] on div "Add Recipients" at bounding box center [623, 212] width 112 height 26
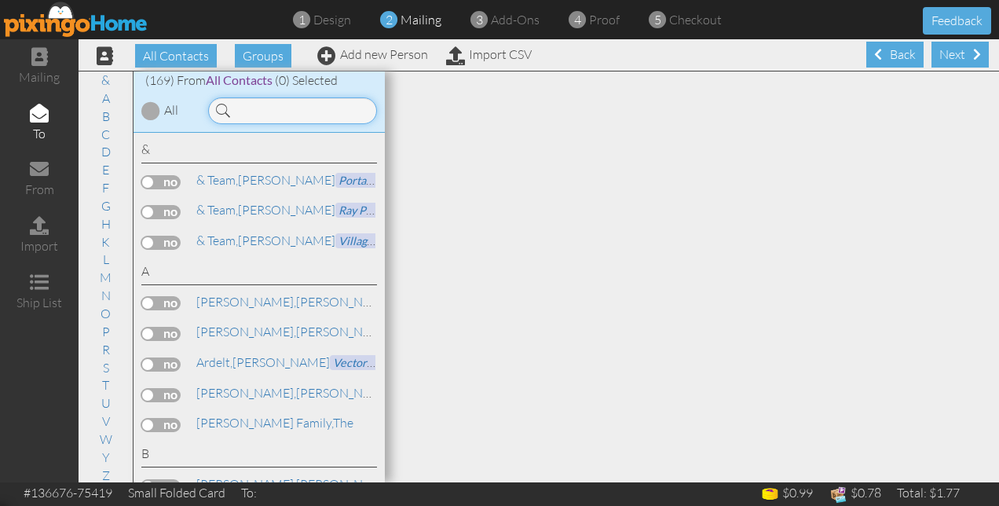
click at [243, 108] on input at bounding box center [292, 110] width 169 height 27
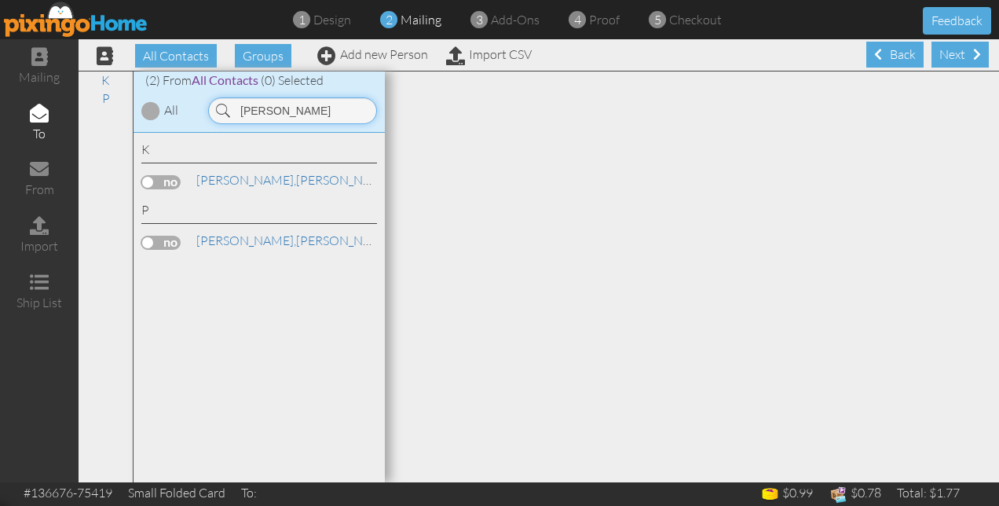
type input "[PERSON_NAME]"
click at [168, 244] on label at bounding box center [160, 243] width 39 height 14
click at [0, 0] on input "checkbox" at bounding box center [0, 0] width 0 height 0
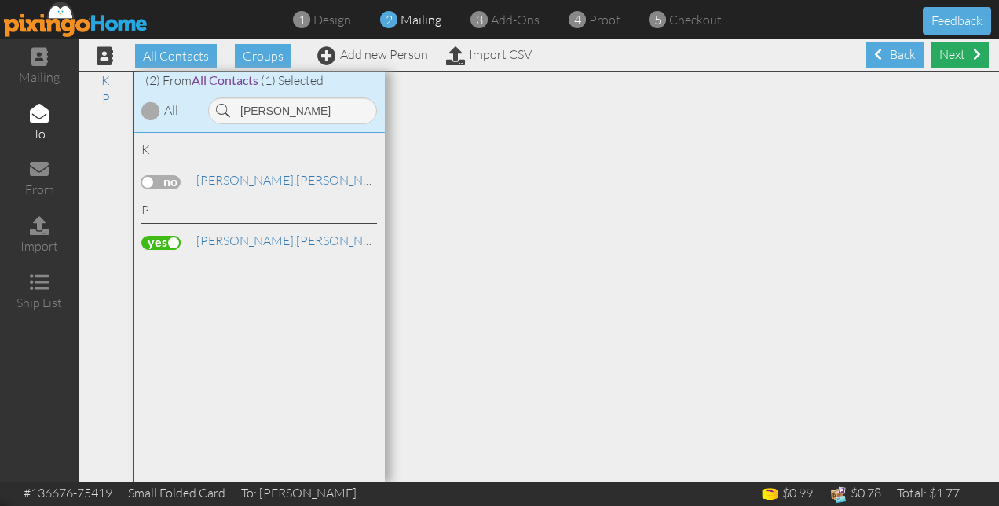
click at [937, 53] on div "Next" at bounding box center [959, 55] width 57 height 26
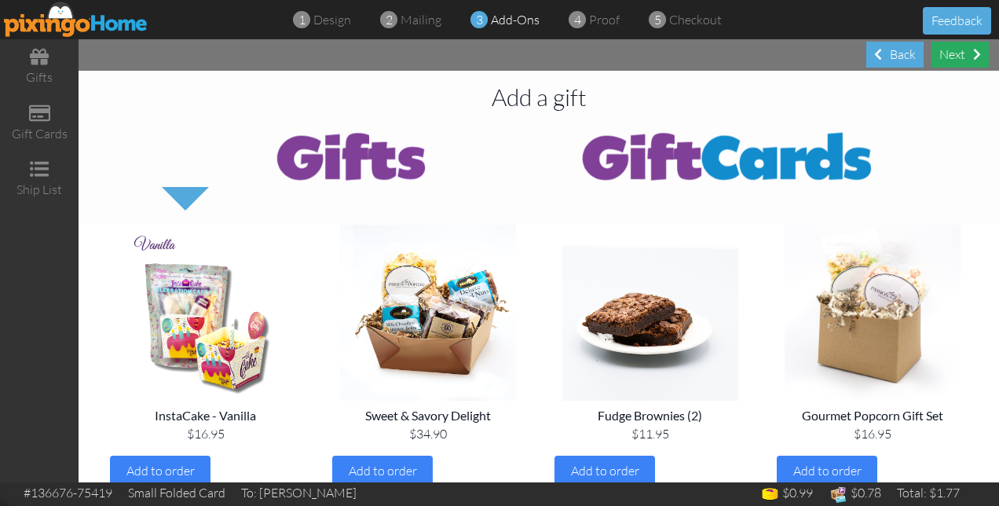
click at [958, 58] on div "Next" at bounding box center [959, 55] width 57 height 26
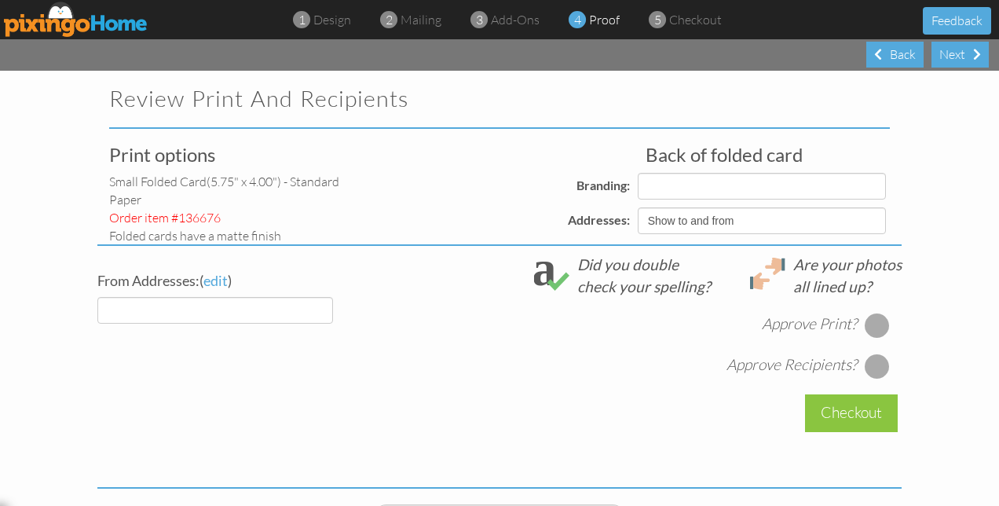
select select "object:3380"
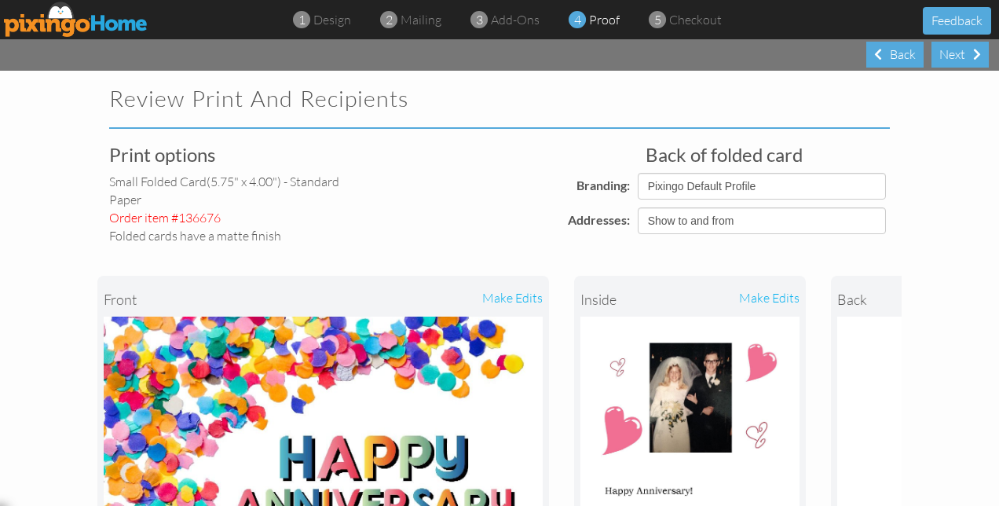
select select "object:3394"
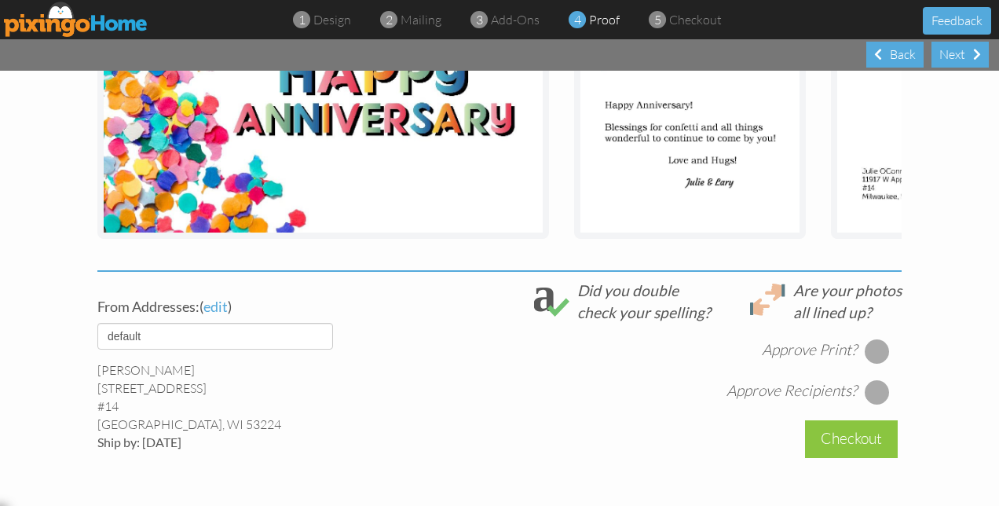
scroll to position [393, 0]
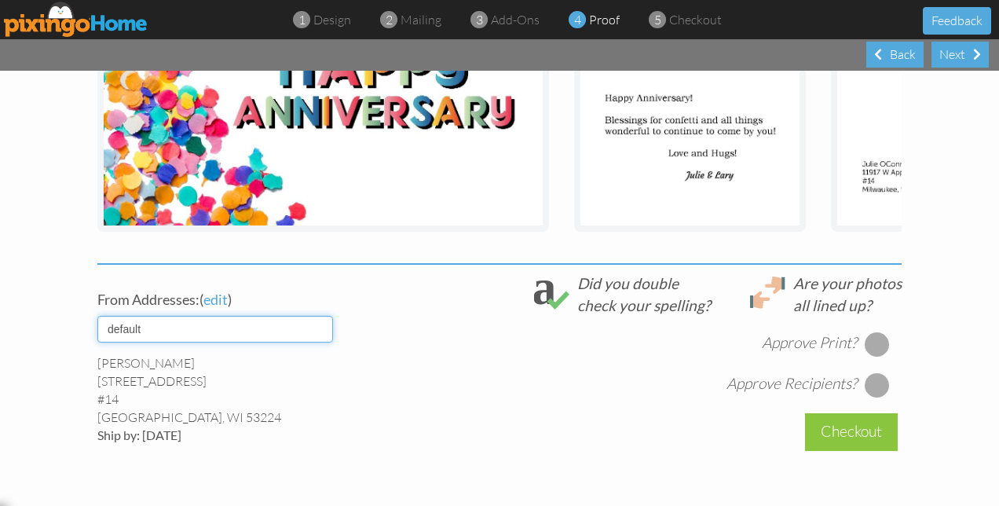
click at [321, 341] on select "default 8-2022 Avanti" at bounding box center [215, 329] width 236 height 27
click at [223, 308] on span "edit" at bounding box center [215, 298] width 24 height 17
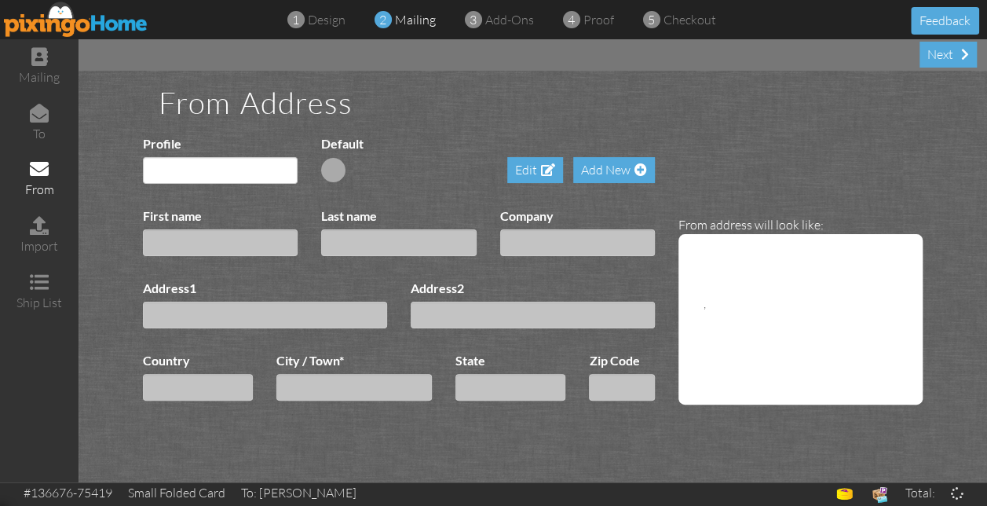
type input "[PERSON_NAME]"
type input "[STREET_ADDRESS]"
type input "#14"
select select "object:3431"
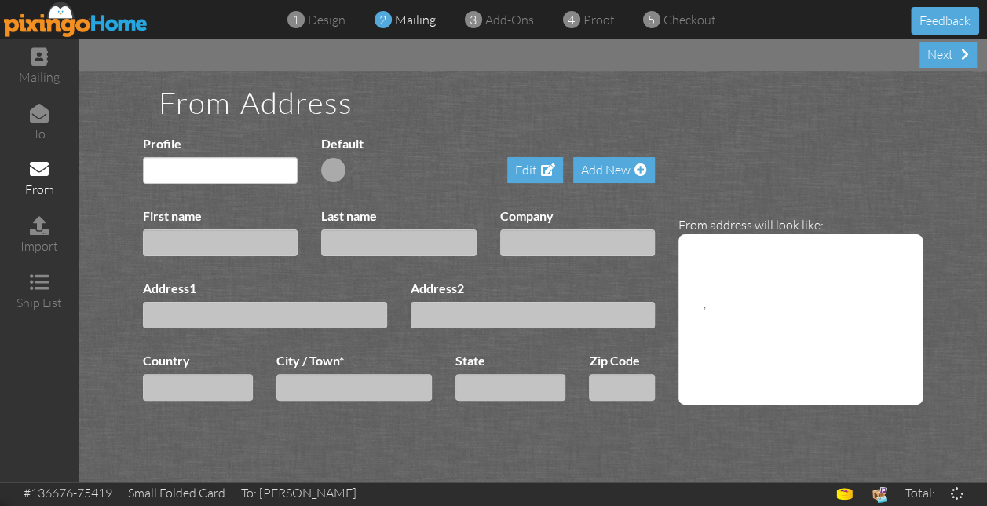
type input "[GEOGRAPHIC_DATA]"
type input "53224"
select select "object:3679"
select select "object:3683"
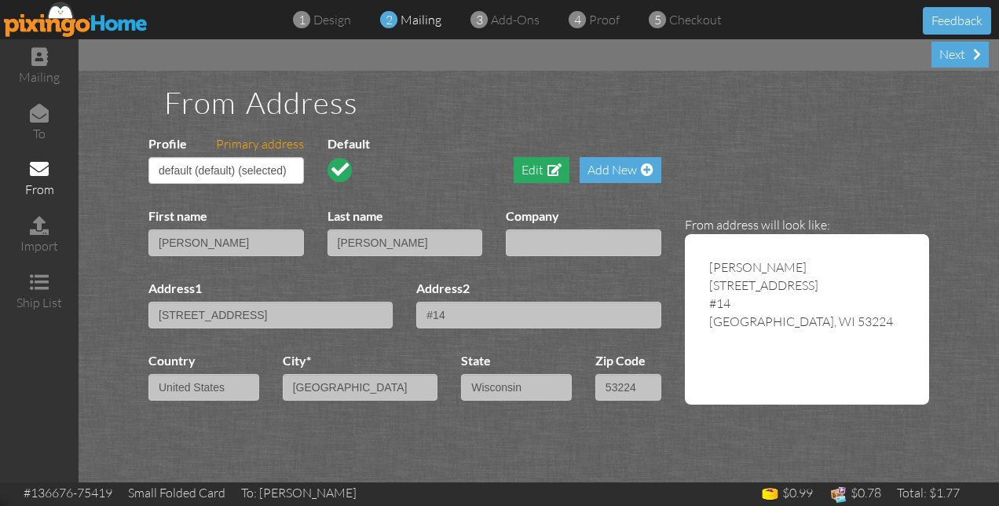
click at [540, 170] on div "Edit" at bounding box center [541, 170] width 56 height 26
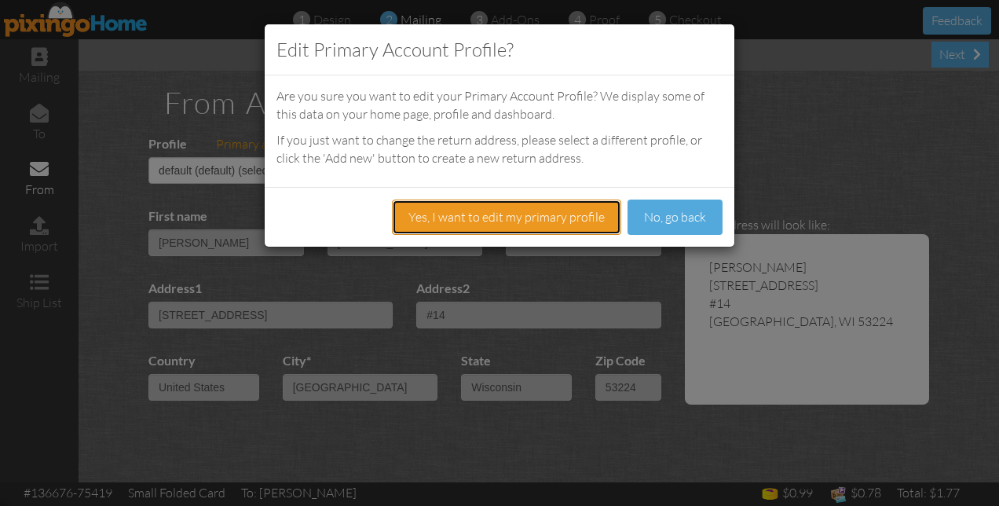
click at [466, 215] on button "Yes, I want to edit my primary profile" at bounding box center [506, 216] width 229 height 35
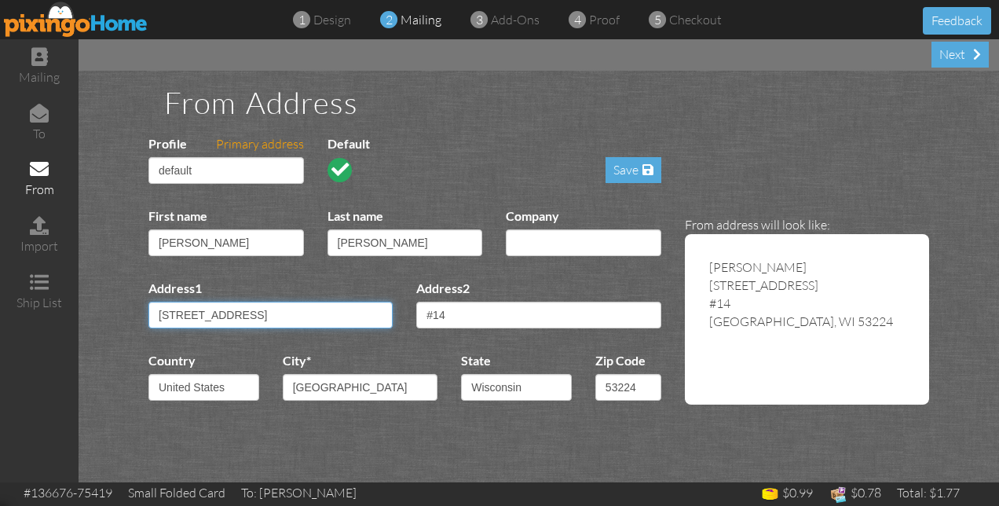
drag, startPoint x: 287, startPoint y: 316, endPoint x: 149, endPoint y: 316, distance: 137.4
click at [149, 316] on input "[STREET_ADDRESS]" at bounding box center [270, 314] width 244 height 27
type input "[STREET_ADDRESS]"
select select "object:3690"
click at [210, 317] on input "[STREET_ADDRESS]" at bounding box center [270, 314] width 244 height 27
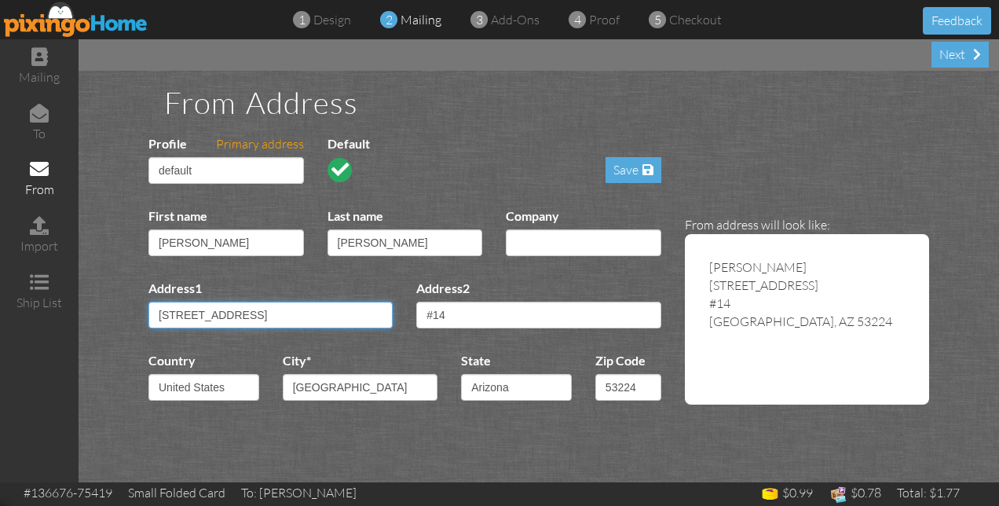
type input "[STREET_ADDRESS]"
drag, startPoint x: 454, startPoint y: 314, endPoint x: 435, endPoint y: 316, distance: 18.9
click at [435, 316] on input "#14" at bounding box center [538, 314] width 244 height 27
type input "#209"
drag, startPoint x: 389, startPoint y: 385, endPoint x: 289, endPoint y: 387, distance: 100.5
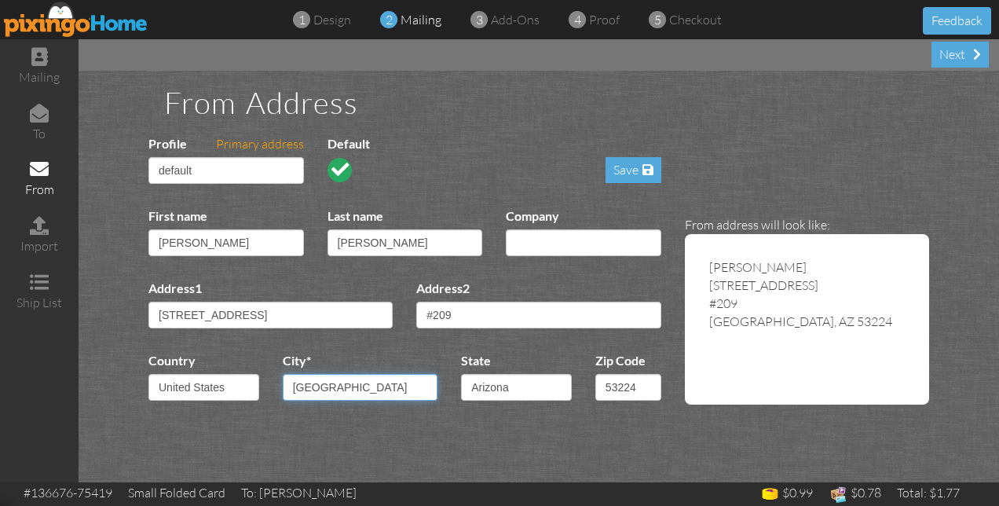
click at [289, 387] on input "[GEOGRAPHIC_DATA]" at bounding box center [360, 387] width 155 height 27
type input "[GEOGRAPHIC_DATA]"
drag, startPoint x: 641, startPoint y: 383, endPoint x: 603, endPoint y: 387, distance: 37.9
click at [603, 387] on input "53224" at bounding box center [628, 387] width 66 height 27
type input "85118"
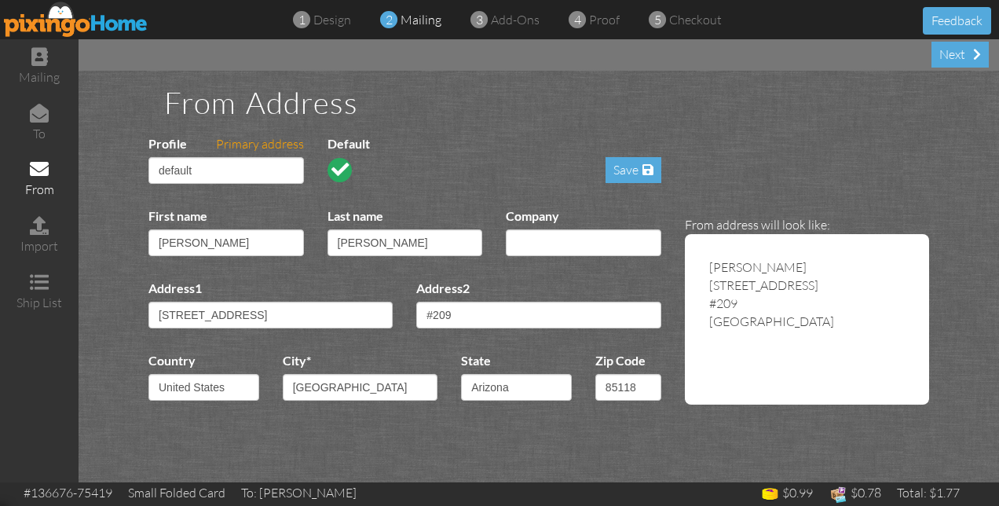
click at [593, 435] on div "From Address Profile Primary address default (default) (selected) 8-2022 Avanti…" at bounding box center [539, 276] width 920 height 411
click at [628, 168] on div "Save" at bounding box center [633, 170] width 56 height 26
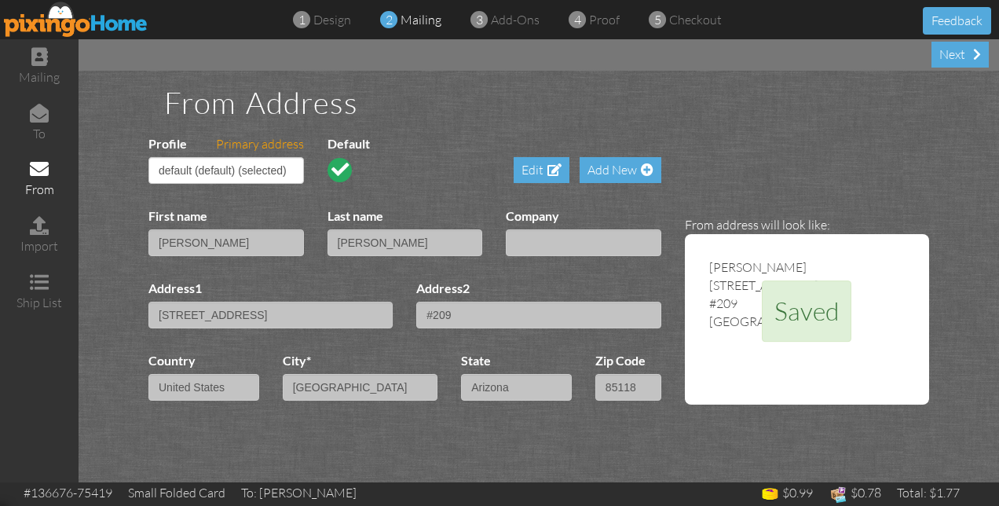
select select "object:3753"
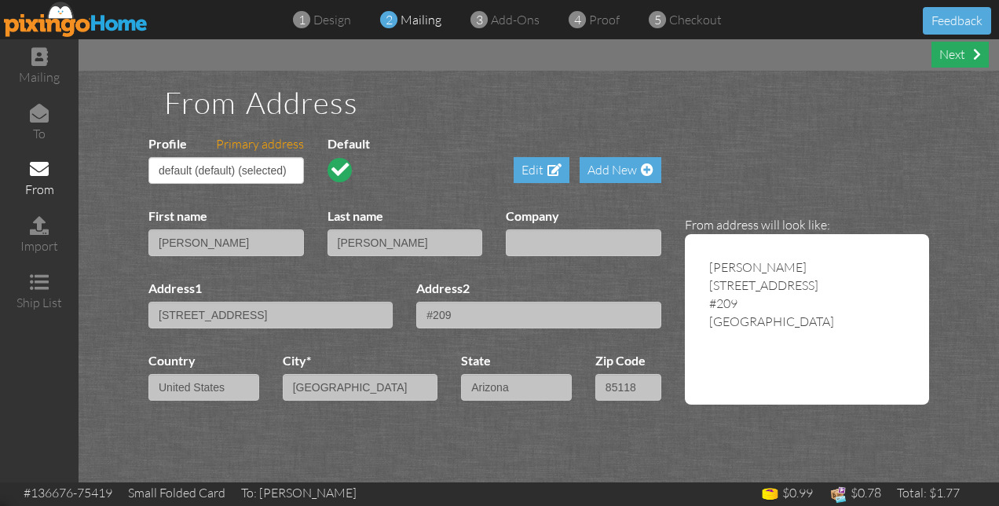
click at [950, 55] on div "Next" at bounding box center [959, 55] width 57 height 26
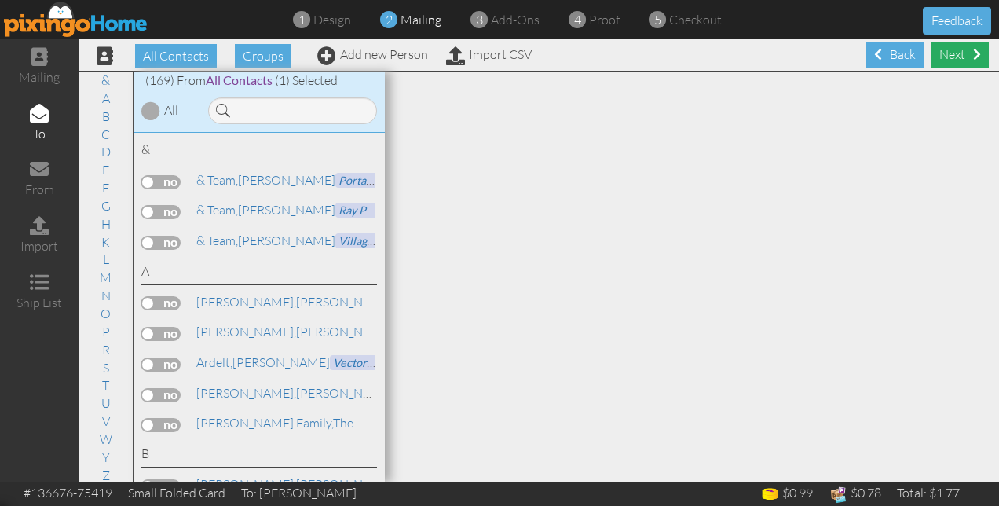
click at [931, 52] on div "Next" at bounding box center [959, 55] width 57 height 26
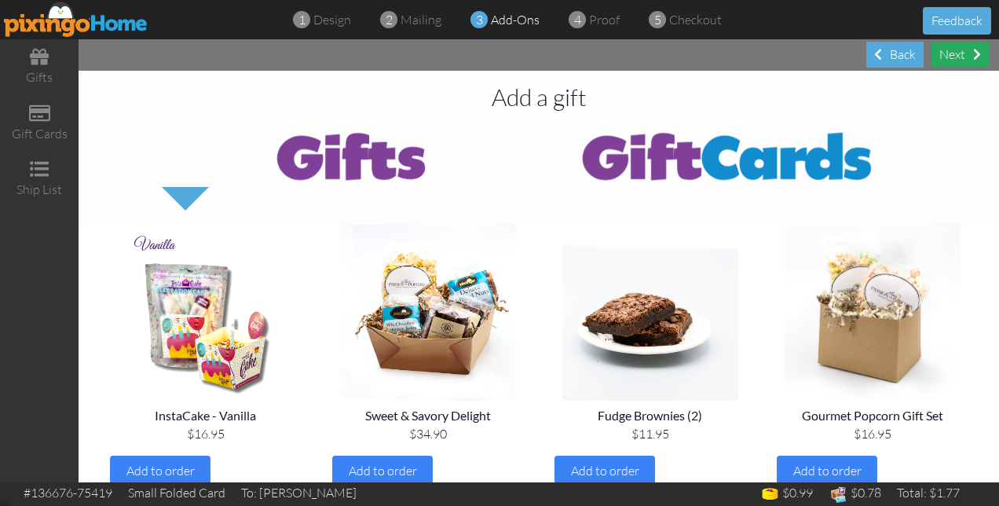
click at [945, 58] on div "Next" at bounding box center [959, 55] width 57 height 26
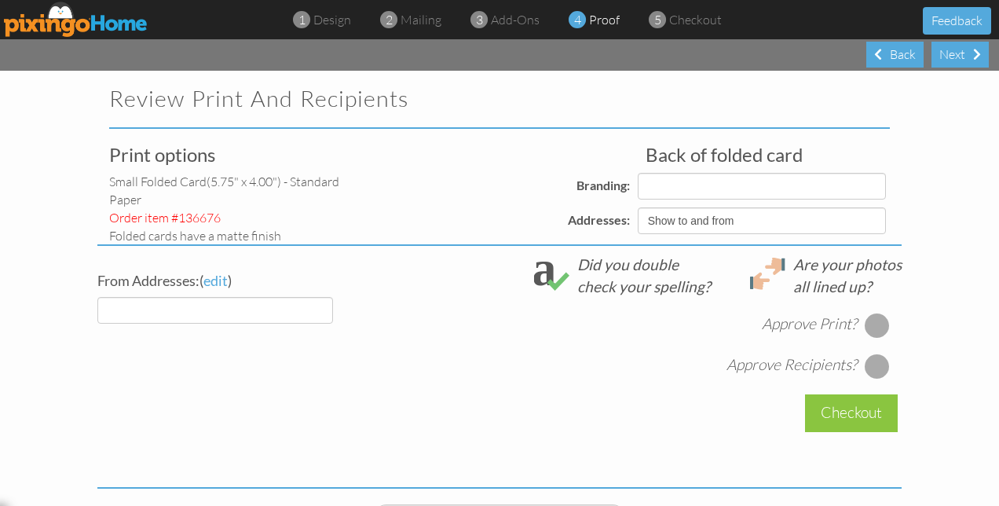
select select "object:4360"
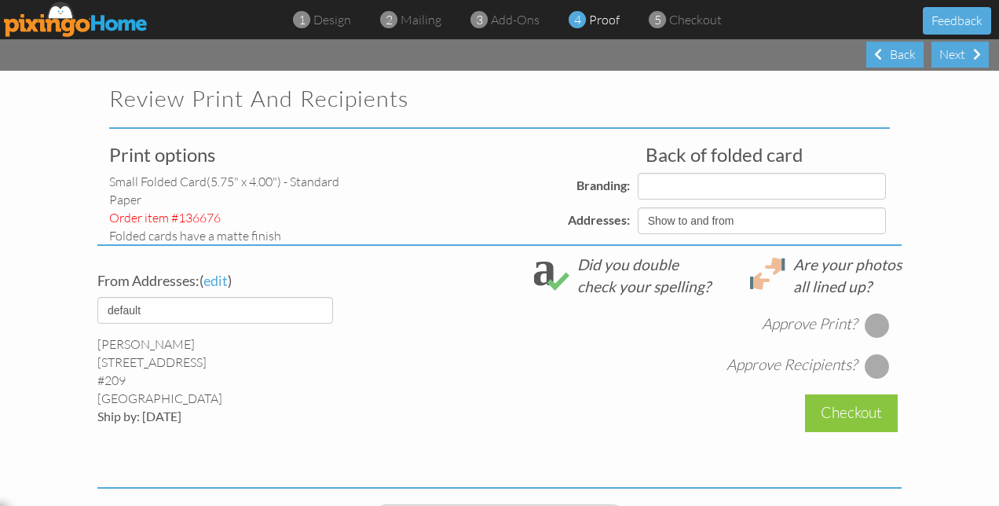
select select "object:4373"
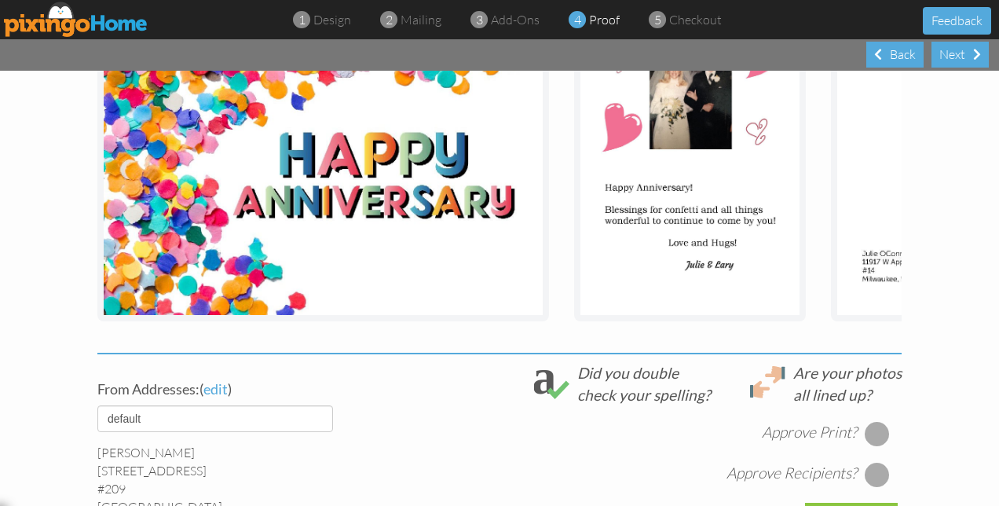
scroll to position [393, 0]
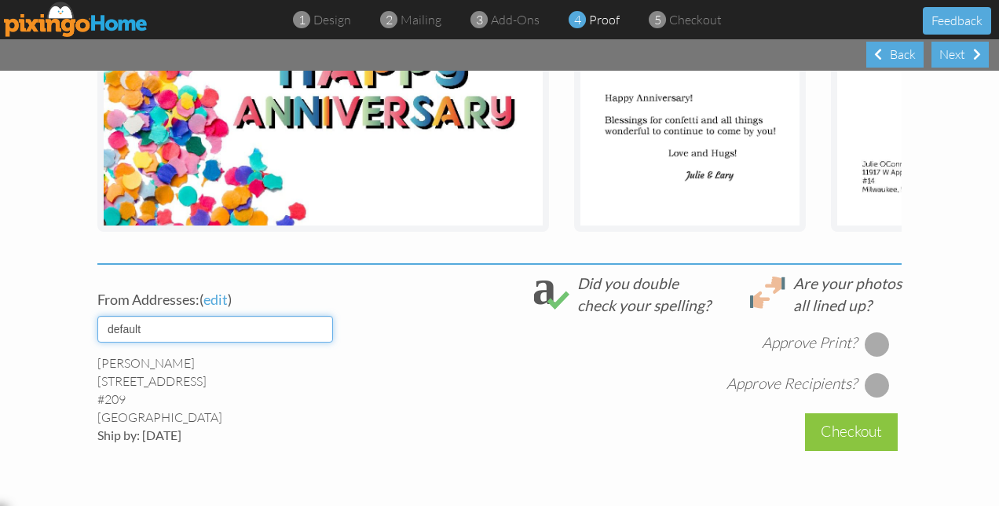
click at [322, 340] on select "default 8-2022 Avanti" at bounding box center [215, 329] width 236 height 27
click at [97, 327] on select "default 8-2022 Avanti" at bounding box center [215, 329] width 236 height 27
click at [868, 352] on div at bounding box center [876, 343] width 25 height 25
click at [867, 397] on div at bounding box center [876, 384] width 25 height 25
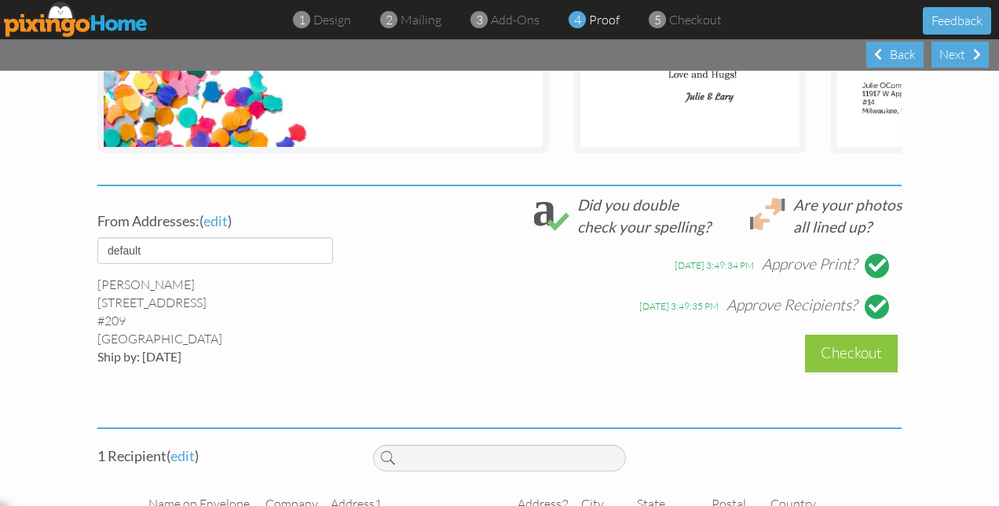
scroll to position [550, 0]
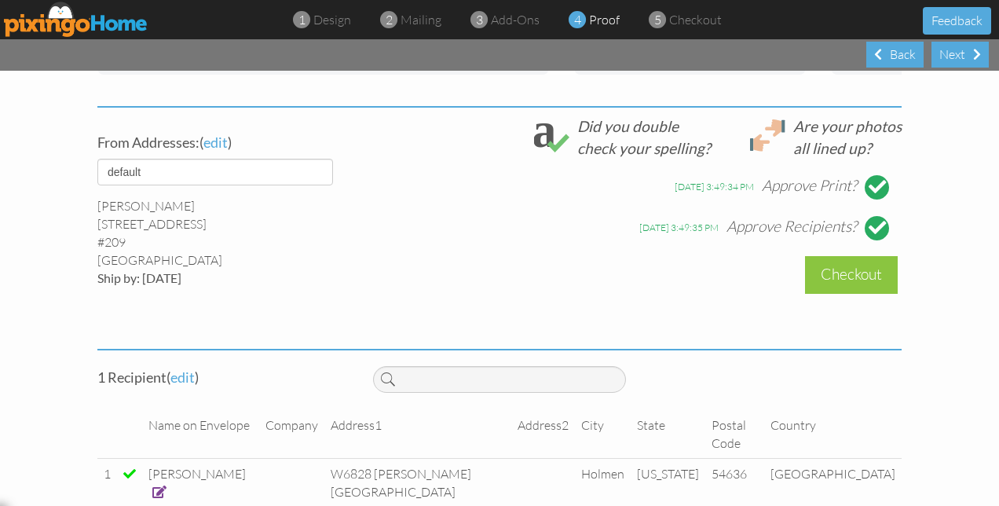
click at [166, 485] on span at bounding box center [159, 491] width 14 height 13
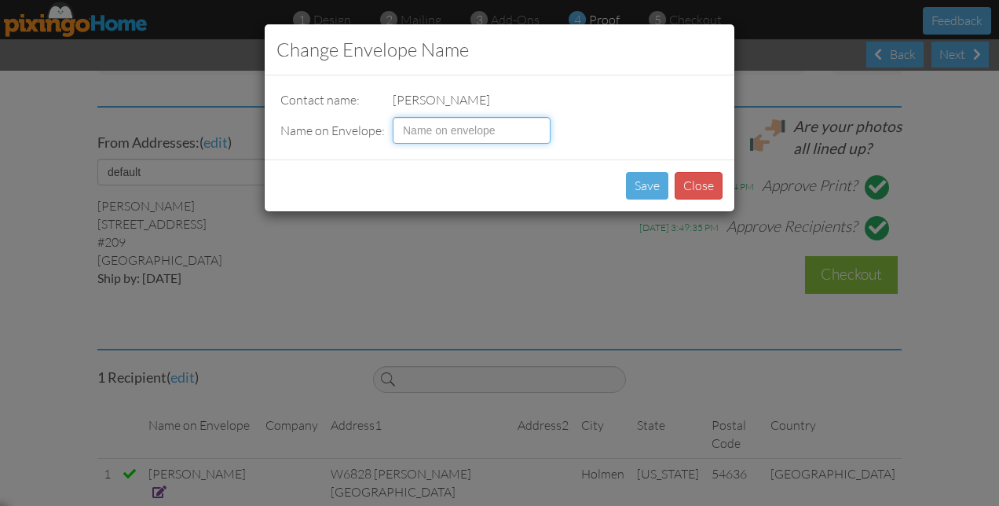
click at [420, 130] on input at bounding box center [472, 130] width 158 height 27
type input "Mr & [PERSON_NAME]"
click at [640, 187] on button "Save" at bounding box center [647, 185] width 42 height 27
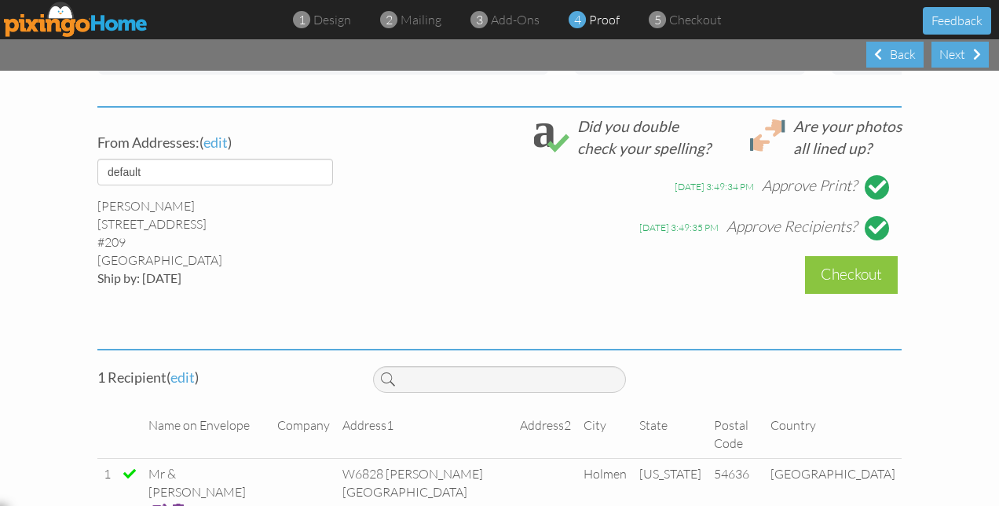
scroll to position [471, 0]
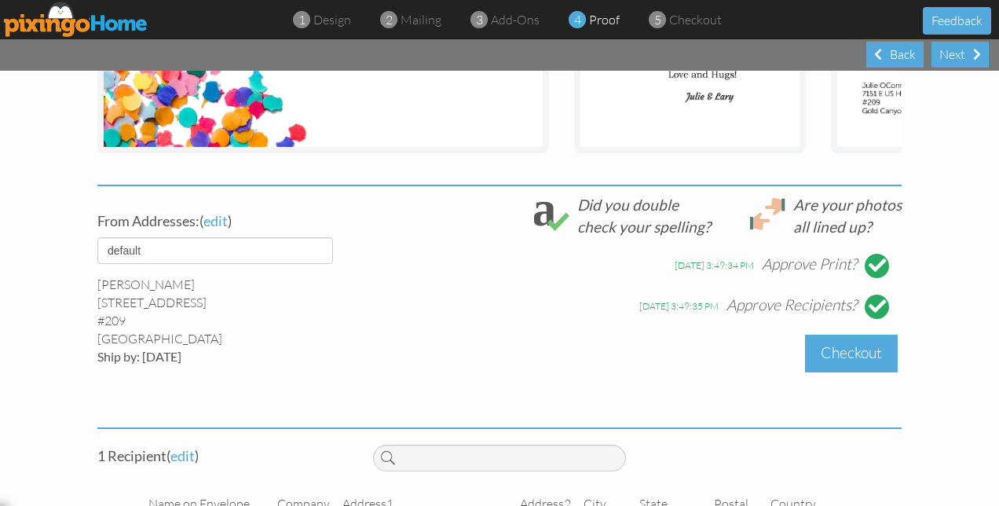
click at [827, 364] on div "Checkout" at bounding box center [851, 352] width 93 height 37
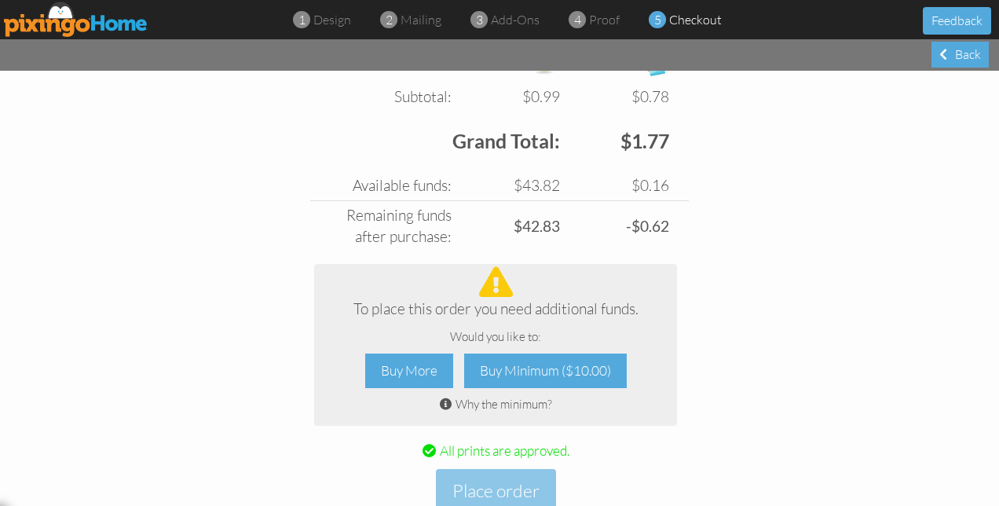
scroll to position [628, 0]
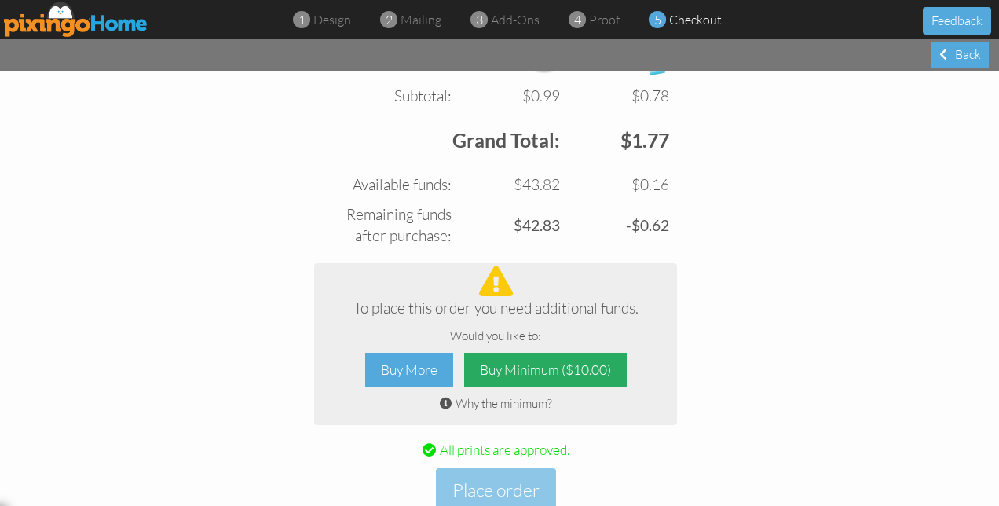
click at [528, 371] on div "Buy Minimum ($10.00)" at bounding box center [545, 369] width 163 height 35
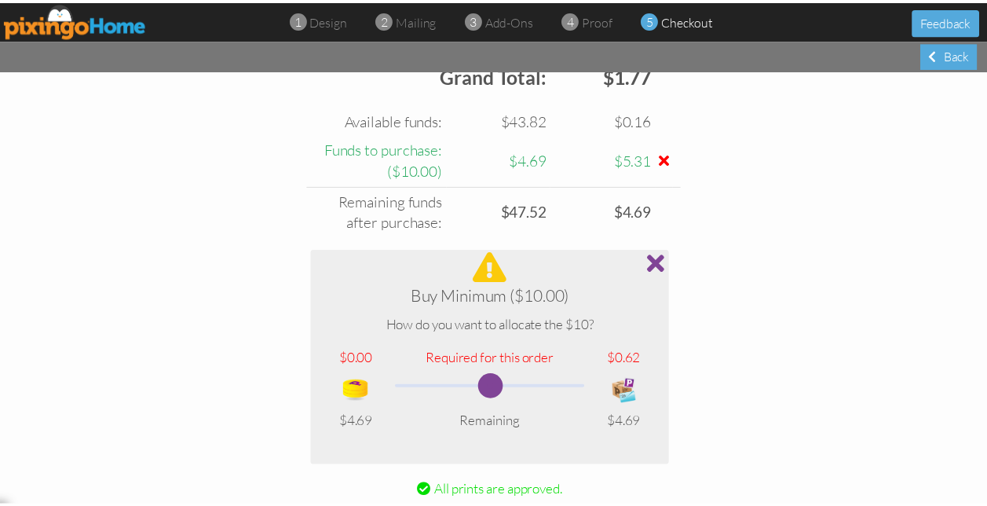
scroll to position [780, 0]
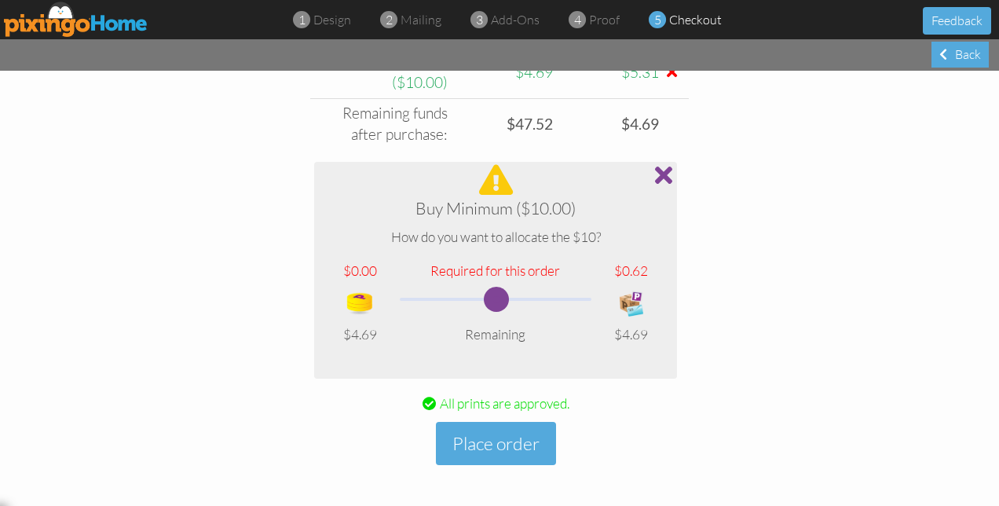
click at [487, 179] on div at bounding box center [496, 180] width 338 height 30
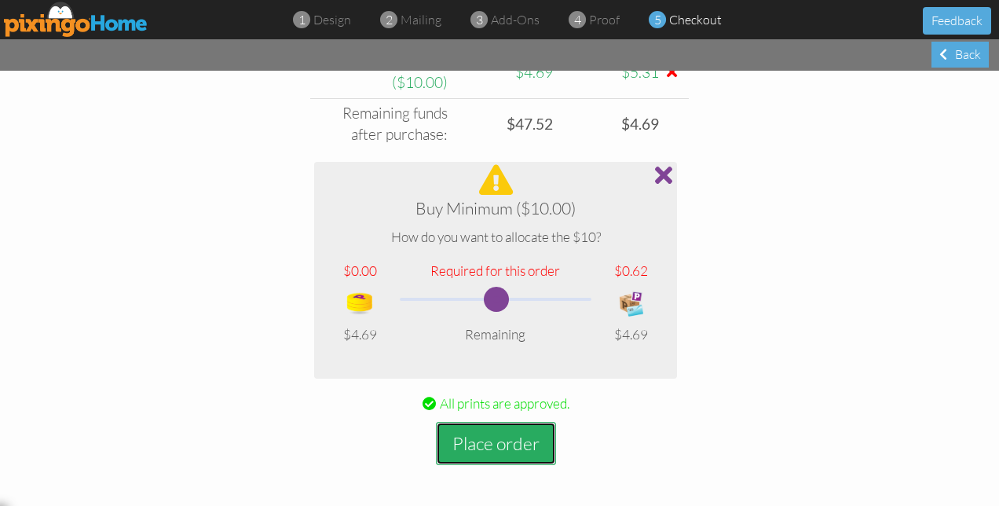
click at [482, 448] on button "Place order" at bounding box center [496, 443] width 120 height 43
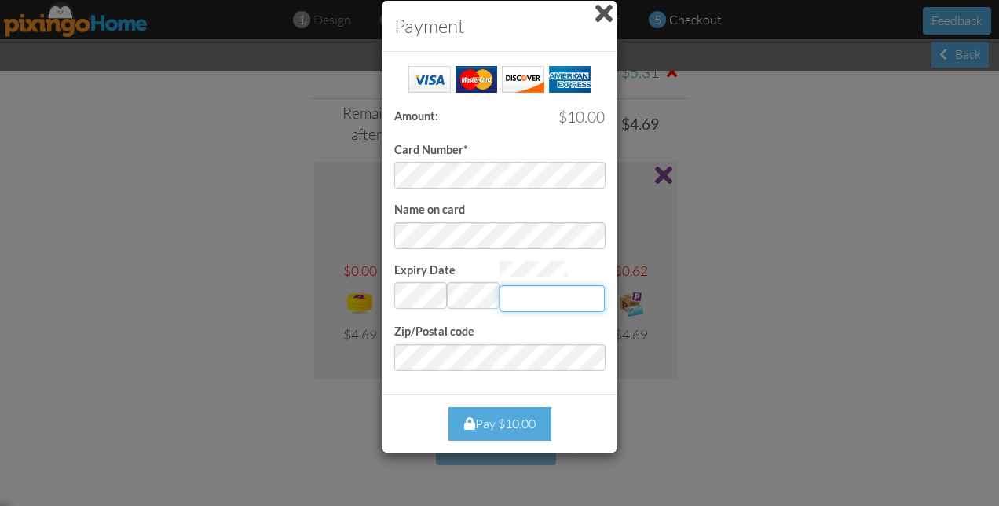
type input "404"
click at [506, 421] on div "Pay $10.00" at bounding box center [499, 424] width 103 height 34
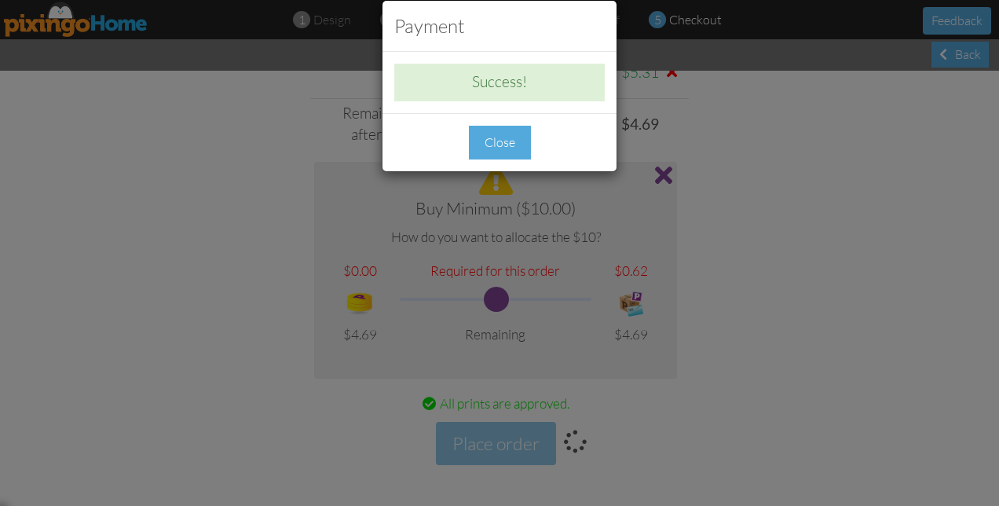
click at [509, 143] on div "Close" at bounding box center [500, 143] width 62 height 34
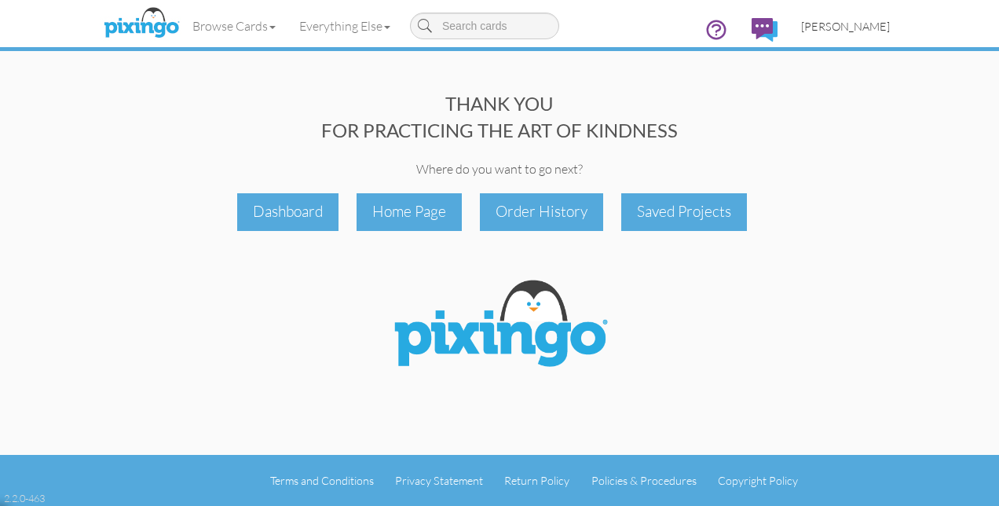
click at [846, 22] on span "[PERSON_NAME]" at bounding box center [845, 26] width 89 height 13
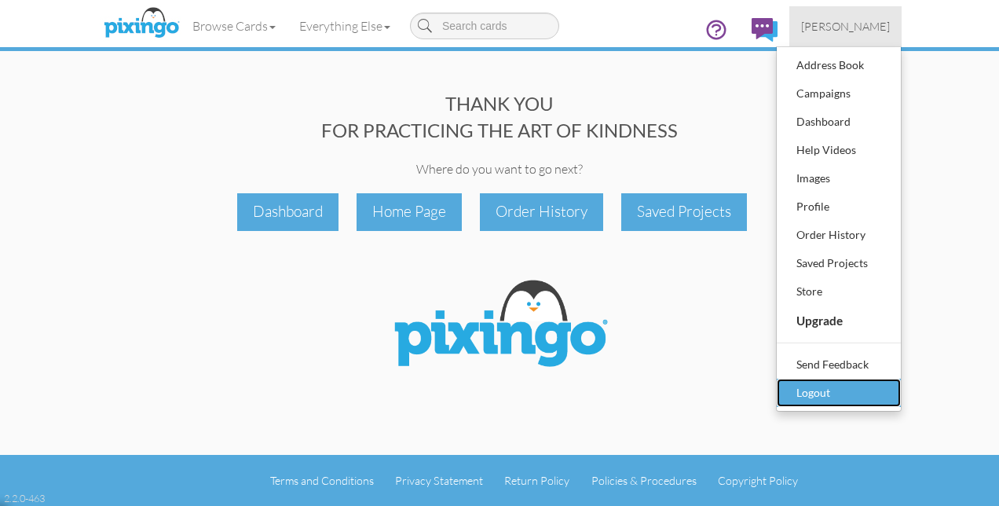
click at [818, 394] on div "Logout" at bounding box center [838, 393] width 93 height 24
